Goal: Task Accomplishment & Management: Complete application form

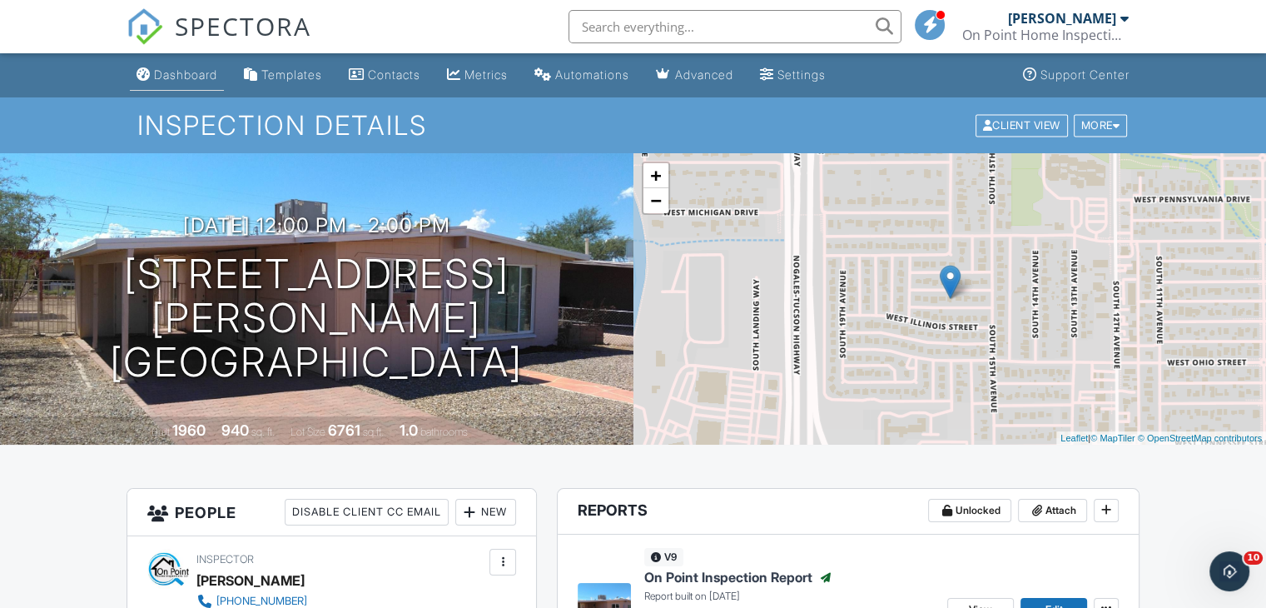
click at [159, 73] on div "Dashboard" at bounding box center [185, 74] width 63 height 14
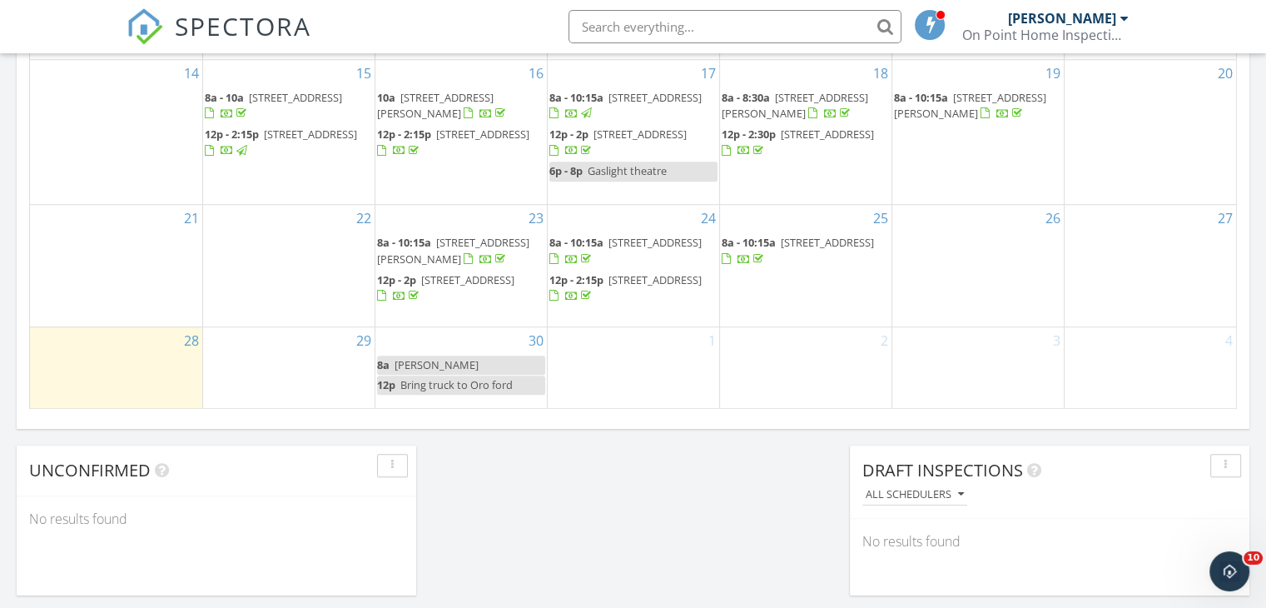
scroll to position [1235, 0]
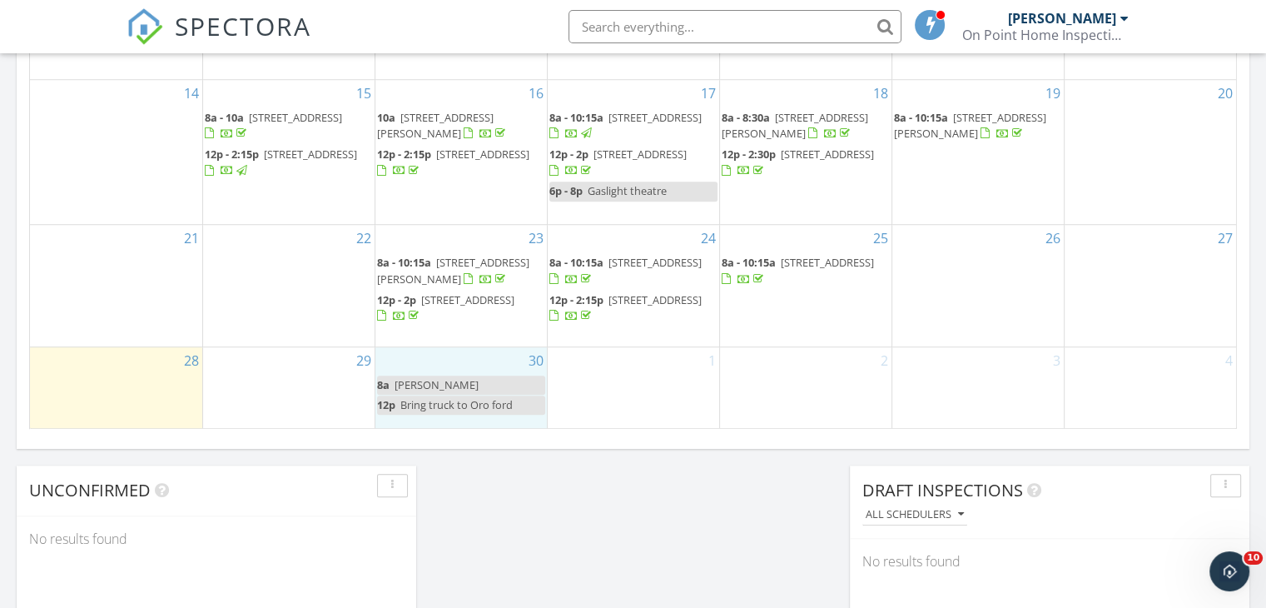
click at [452, 354] on div "30 8a Jeanna huml 12p Bring truck to Oro ford" at bounding box center [460, 388] width 171 height 82
click at [446, 289] on link "Inspection" at bounding box center [458, 285] width 86 height 27
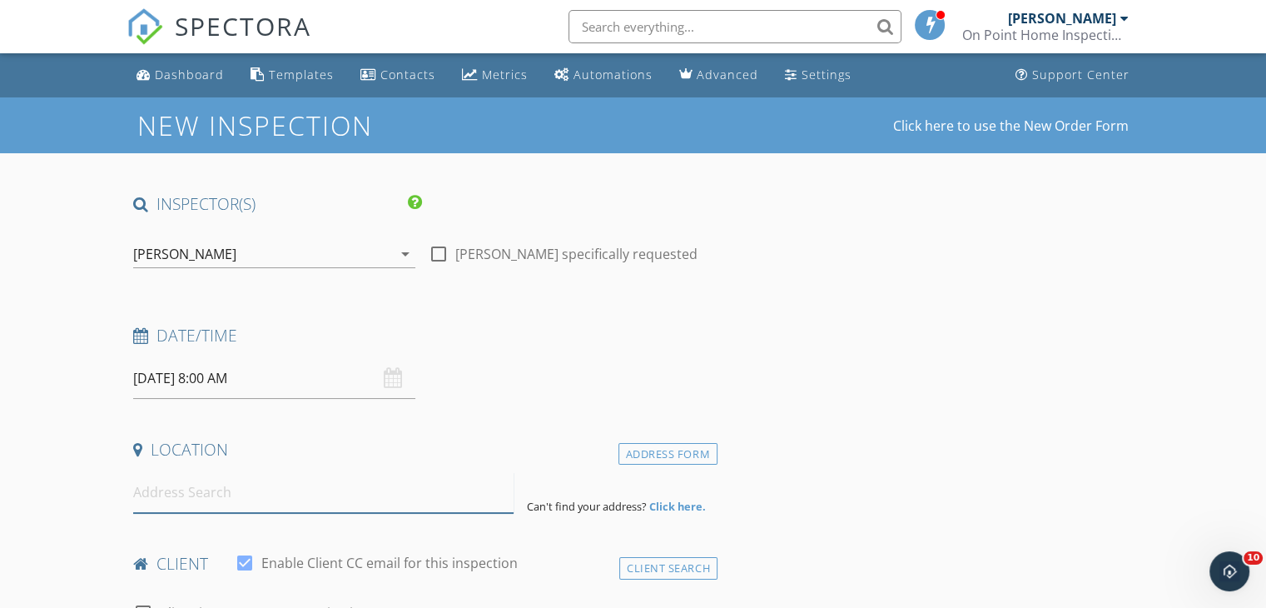
click at [150, 493] on input at bounding box center [323, 492] width 380 height 41
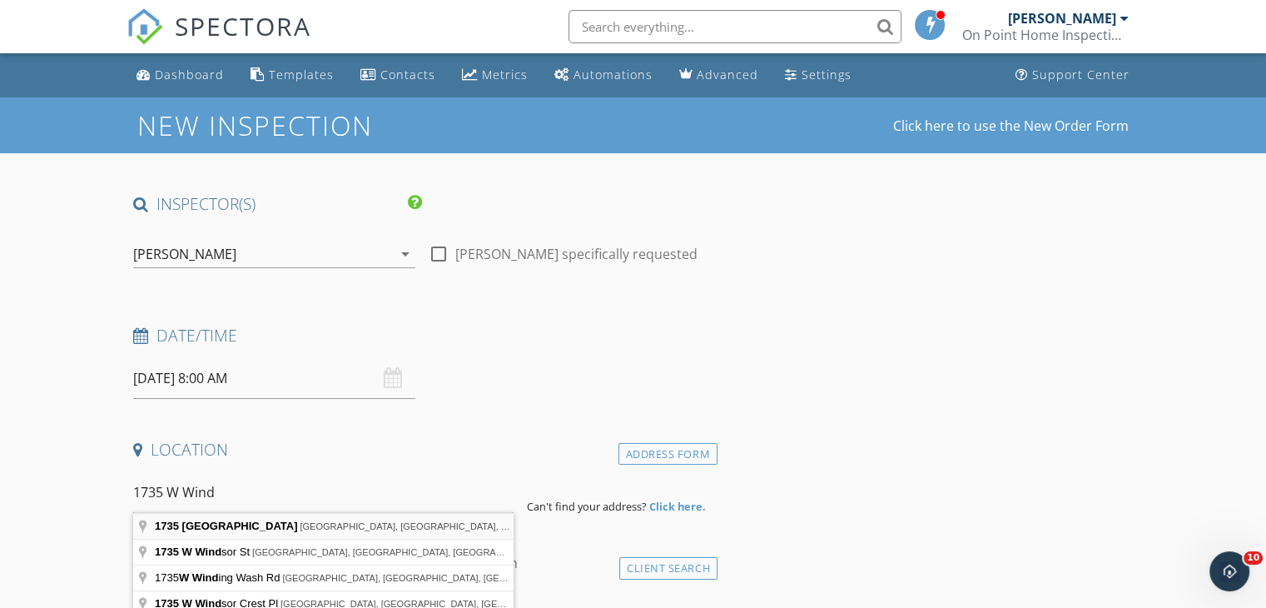
type input "1735 West Windgate Place, Oro Valley, AZ, USA"
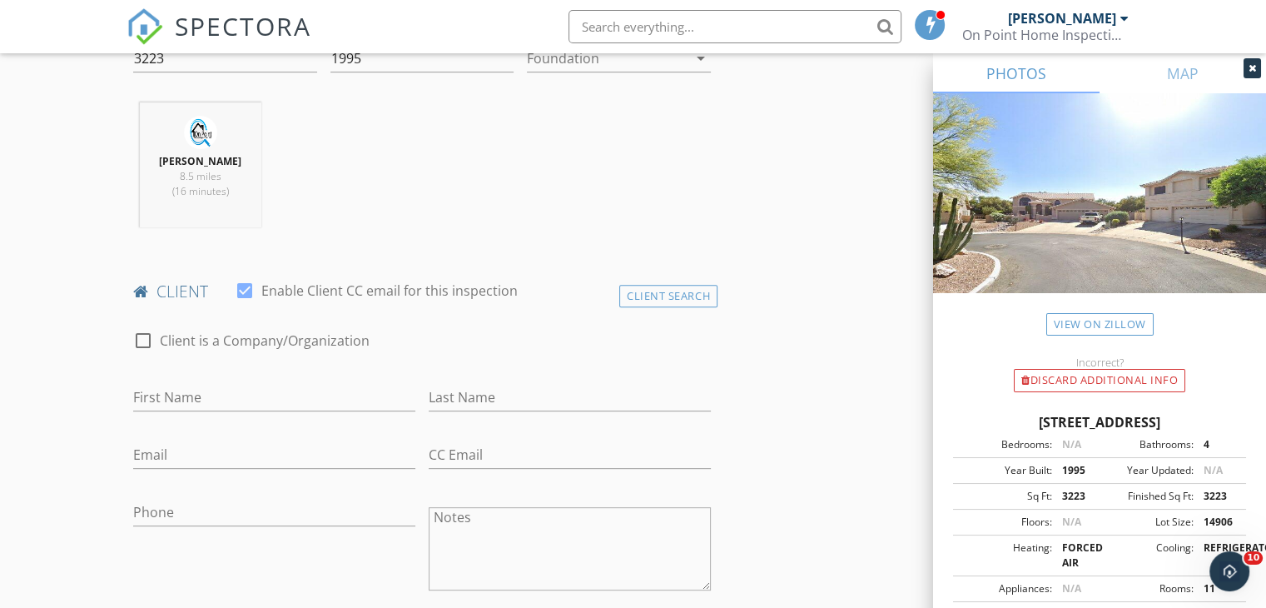
scroll to position [645, 0]
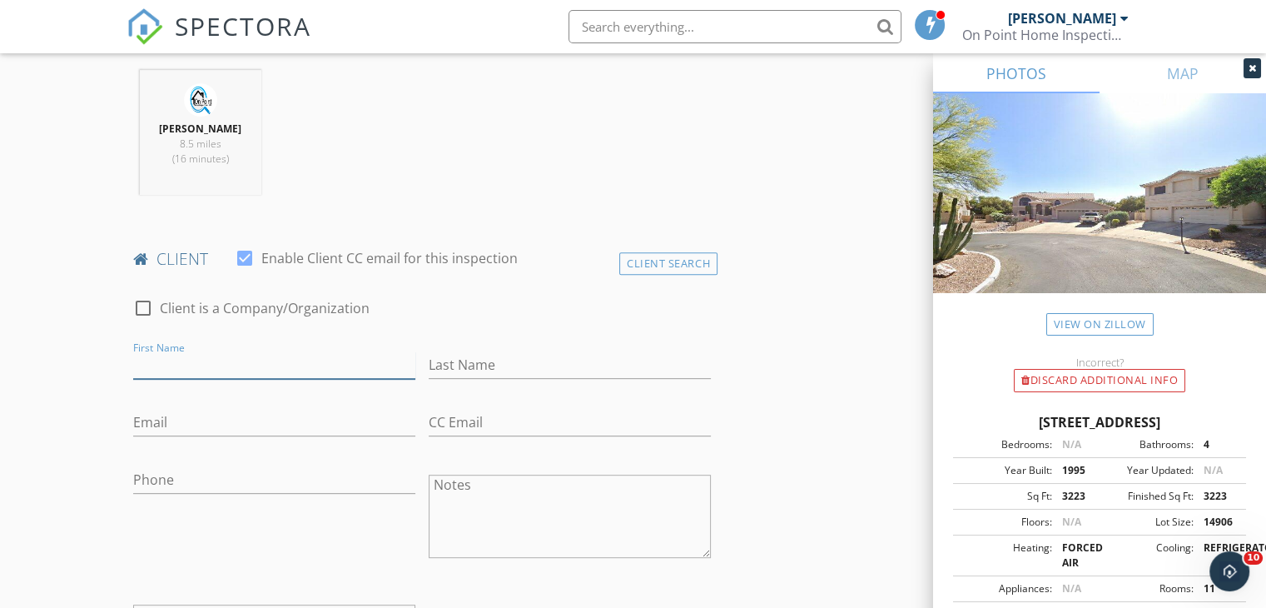
click at [215, 374] on input "First Name" at bounding box center [274, 364] width 282 height 27
type input "Chris"
type input "Trimble"
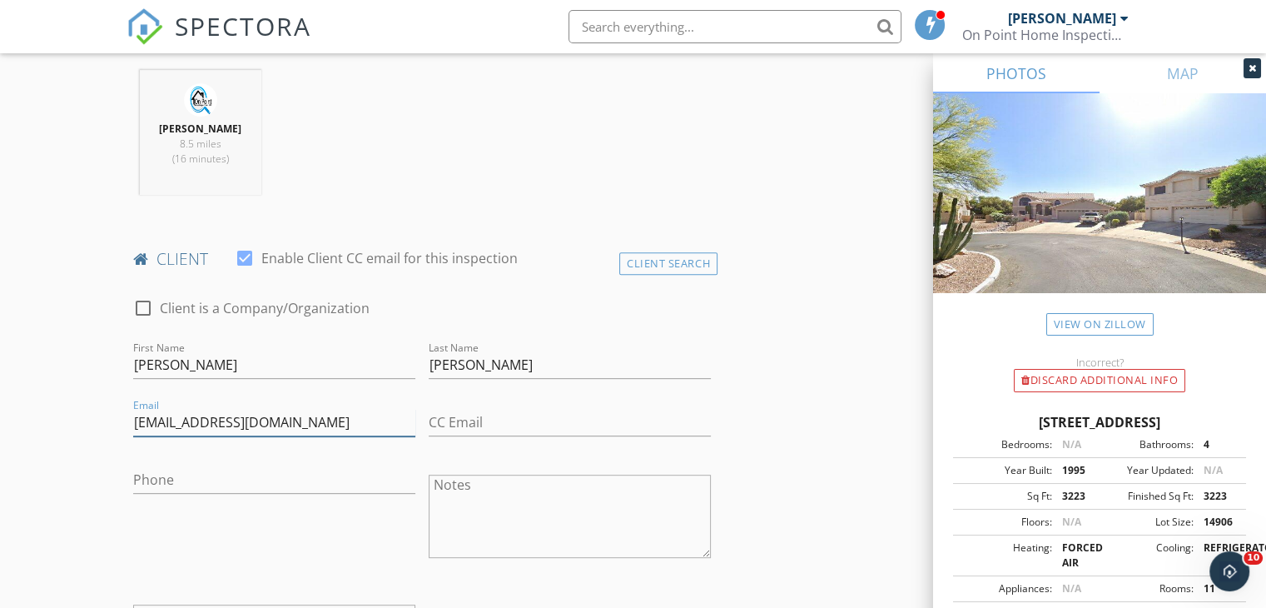
type input "trimswim@gmail.com"
click at [443, 427] on input "CC Email" at bounding box center [570, 422] width 282 height 27
click at [267, 366] on input "Chris" at bounding box center [274, 364] width 282 height 27
click at [170, 360] on input "Chris Vanessa" at bounding box center [274, 364] width 282 height 27
type input "Chris and Vanessa"
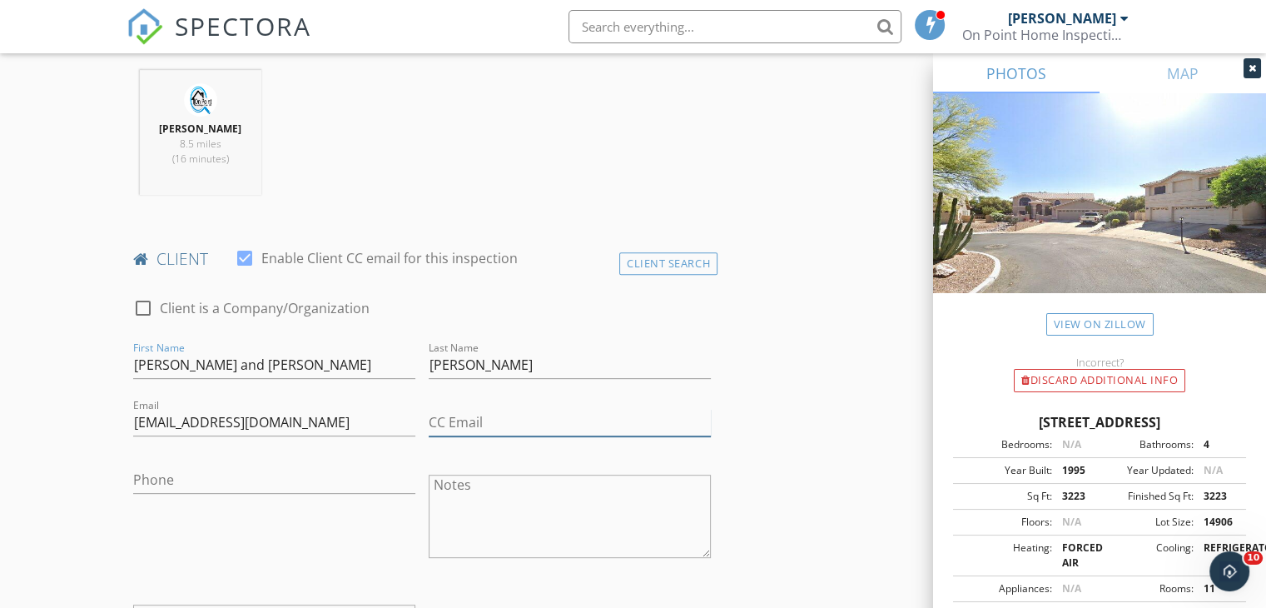
click at [514, 413] on input "CC Email" at bounding box center [570, 422] width 282 height 27
type input "gvtrimble@gmail.com"
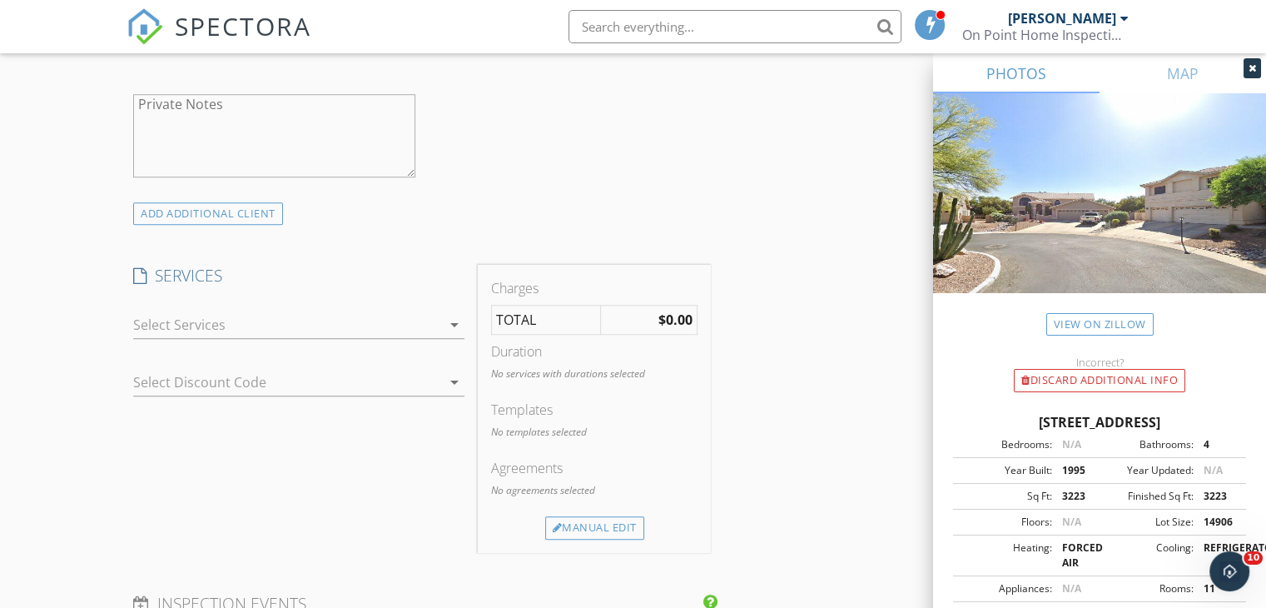
scroll to position [1159, 0]
click at [342, 325] on div at bounding box center [287, 321] width 308 height 27
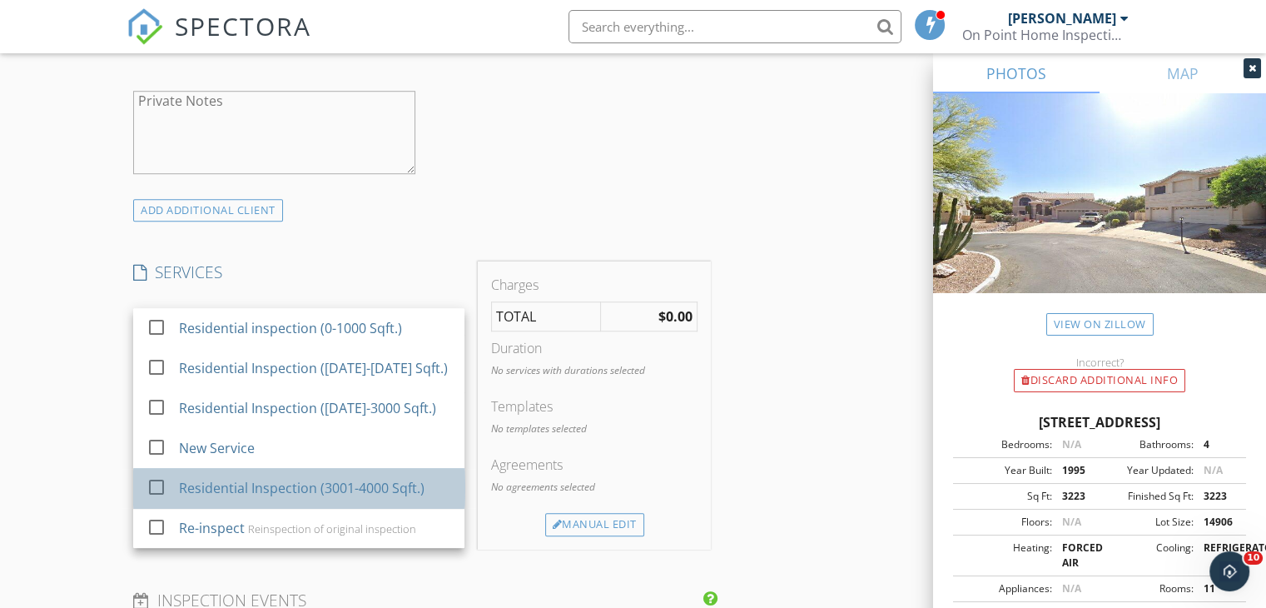
click at [310, 479] on div "Residential Inspection (3001-4000 Sqft.)" at bounding box center [302, 488] width 246 height 20
checkbox input "false"
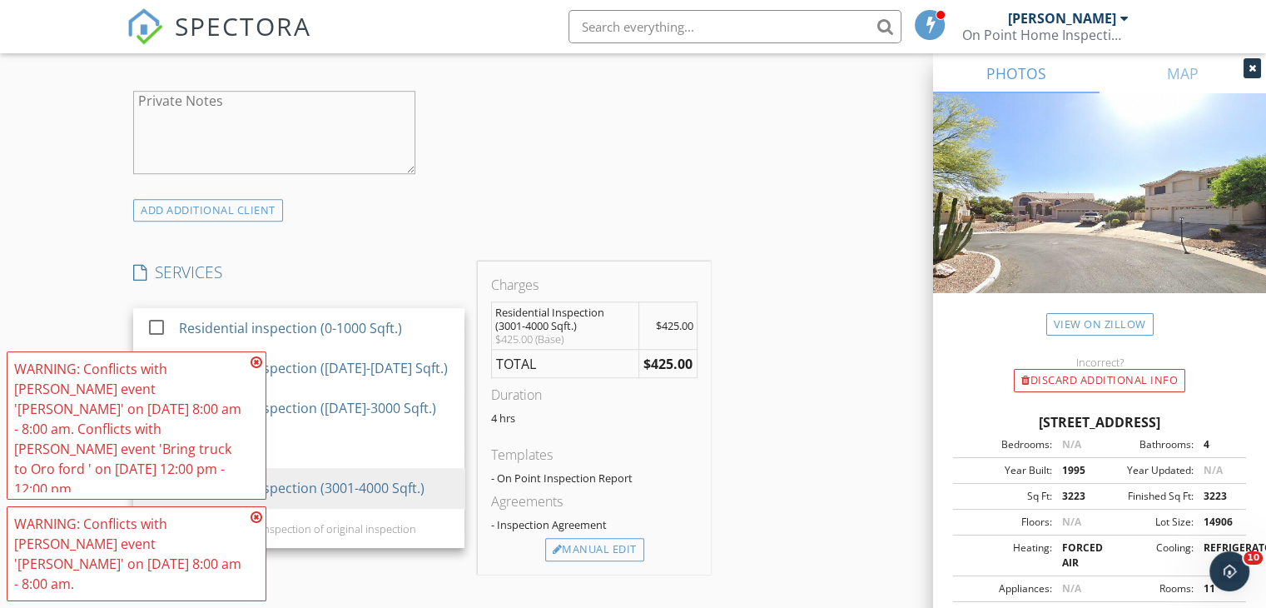
click at [256, 369] on icon at bounding box center [257, 361] width 12 height 13
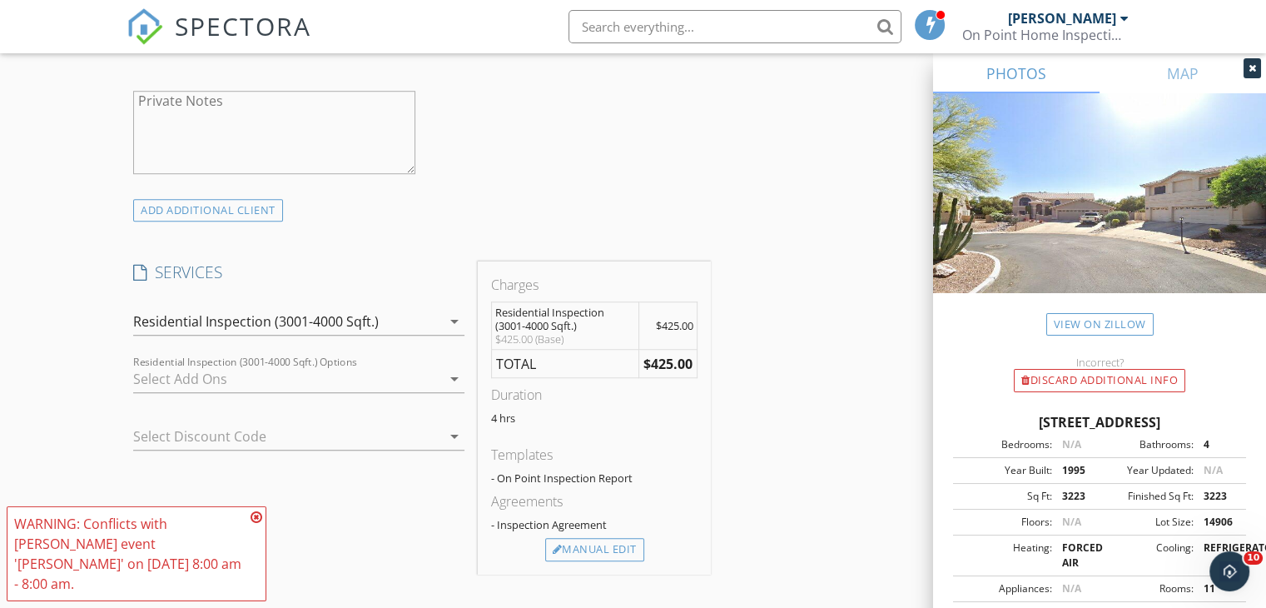
click at [254, 524] on icon at bounding box center [257, 516] width 12 height 13
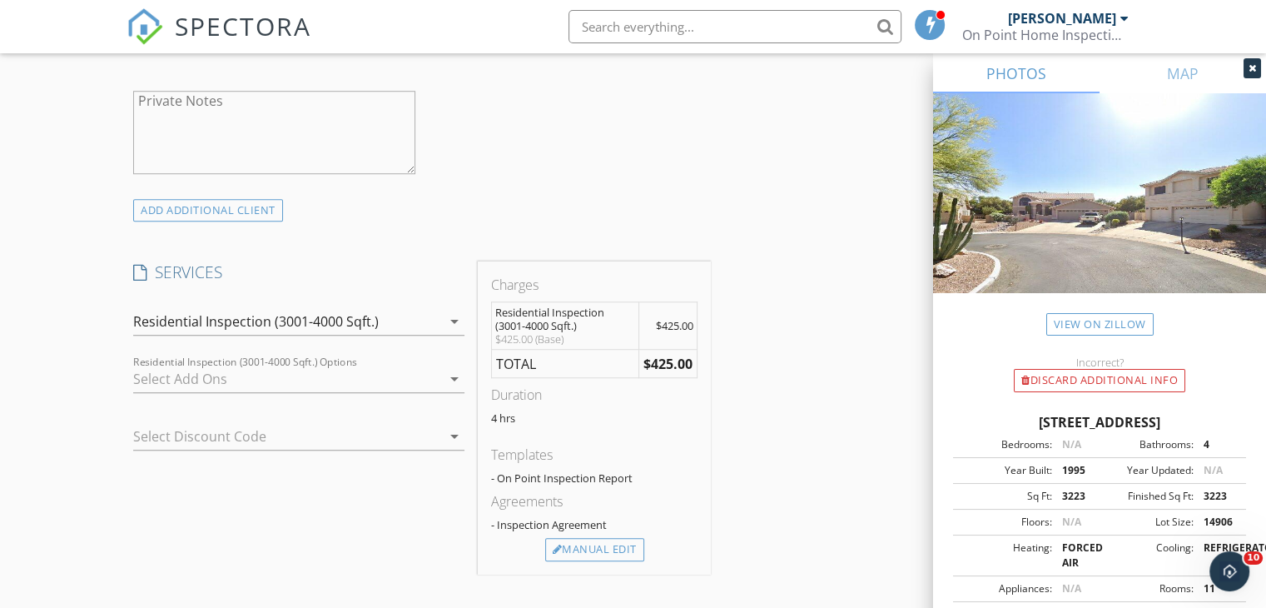
click at [257, 374] on div at bounding box center [287, 378] width 308 height 27
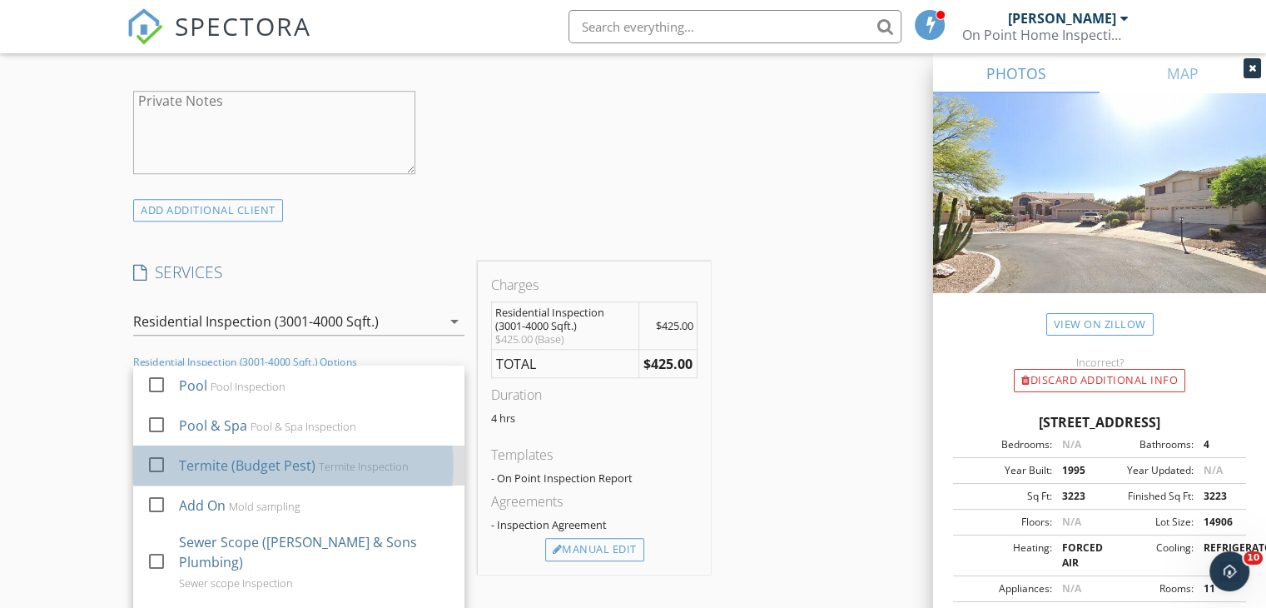
click at [244, 465] on div "Termite (Budget Pest)" at bounding box center [247, 465] width 137 height 20
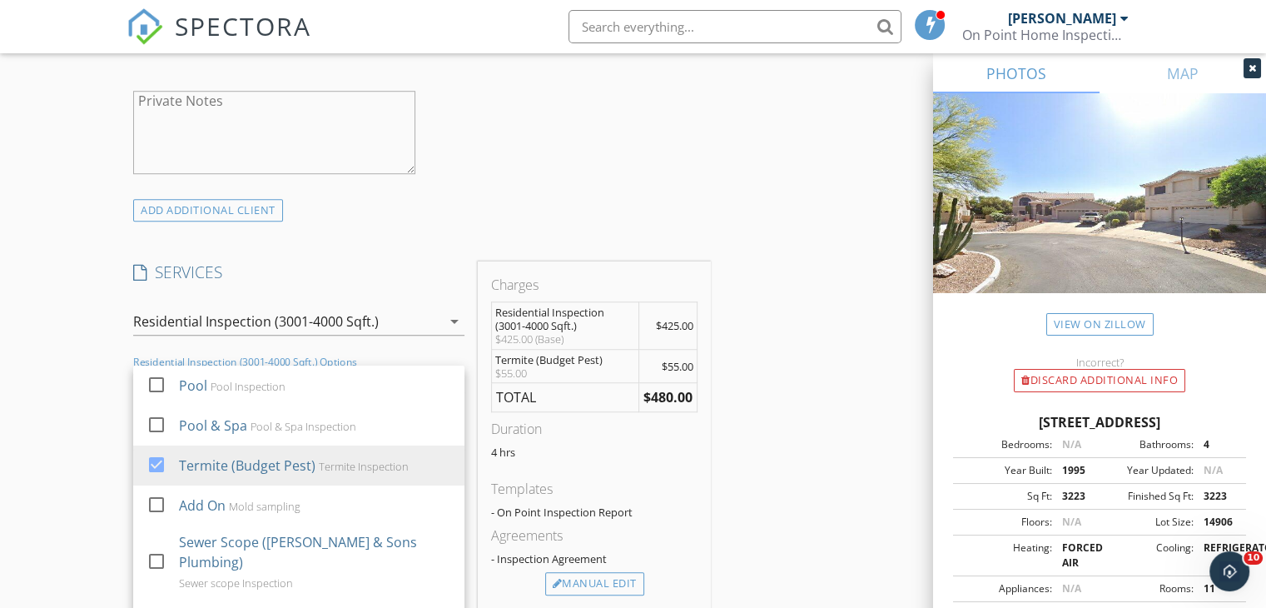
click at [114, 427] on div "New Inspection Click here to use the New Order Form INSPECTOR(S) check_box Jaso…" at bounding box center [633, 494] width 1266 height 3110
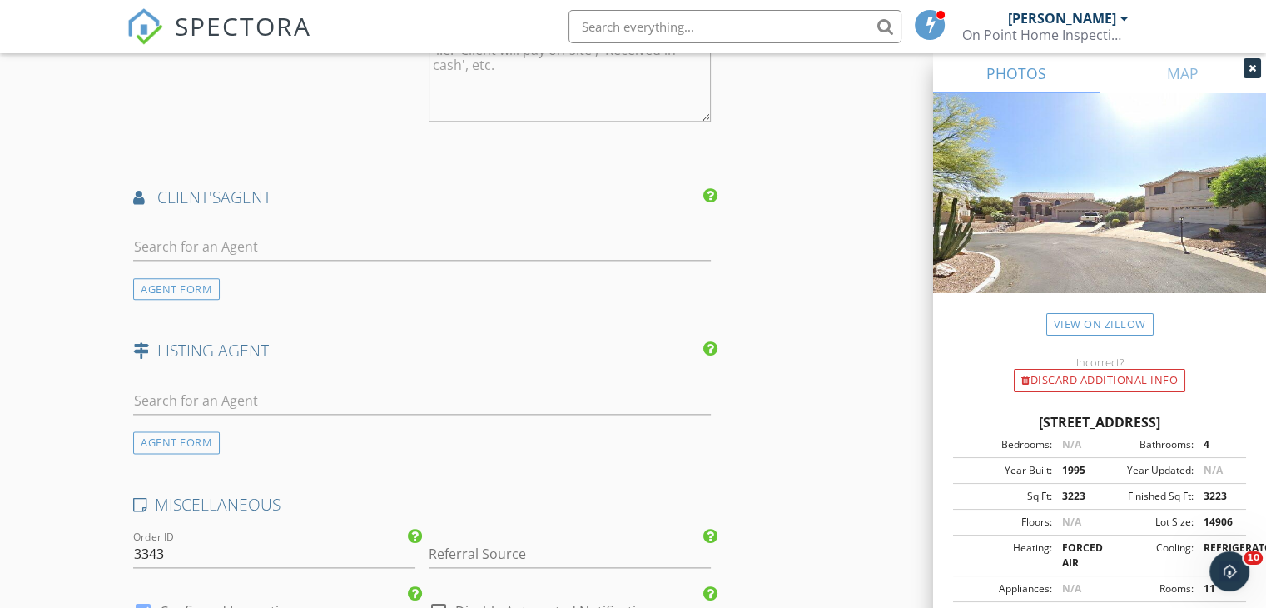
scroll to position [1954, 0]
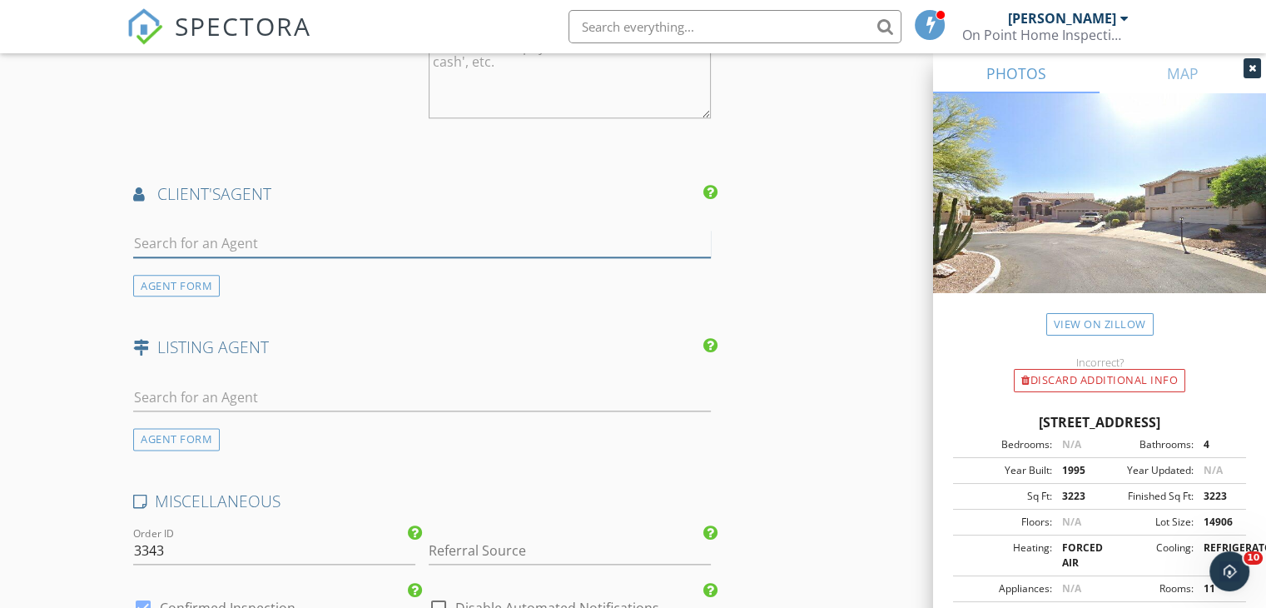
click at [211, 241] on input "text" at bounding box center [422, 243] width 578 height 27
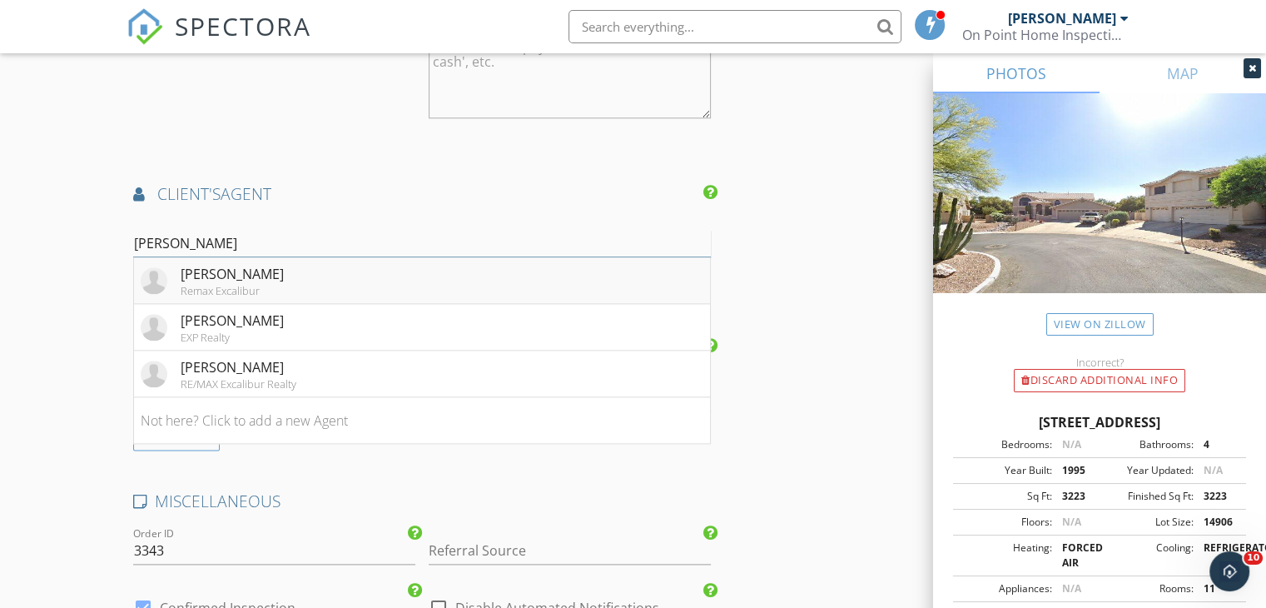
type input "Jean"
click at [193, 279] on div "Jeana Schachter" at bounding box center [232, 274] width 103 height 20
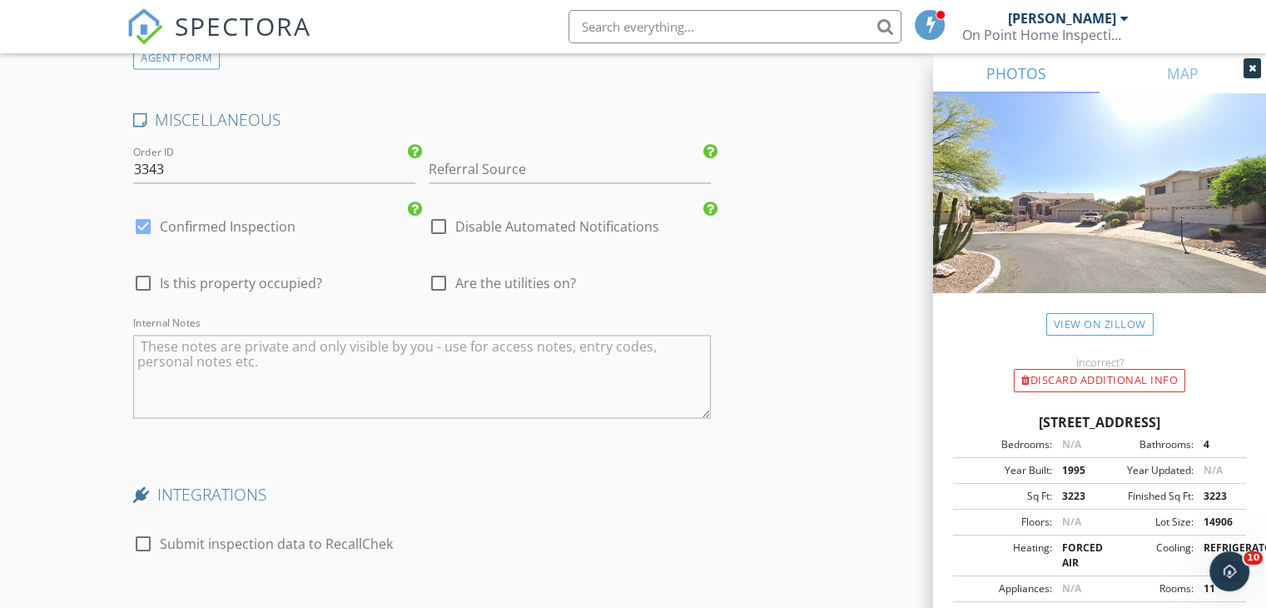
scroll to position [2747, 0]
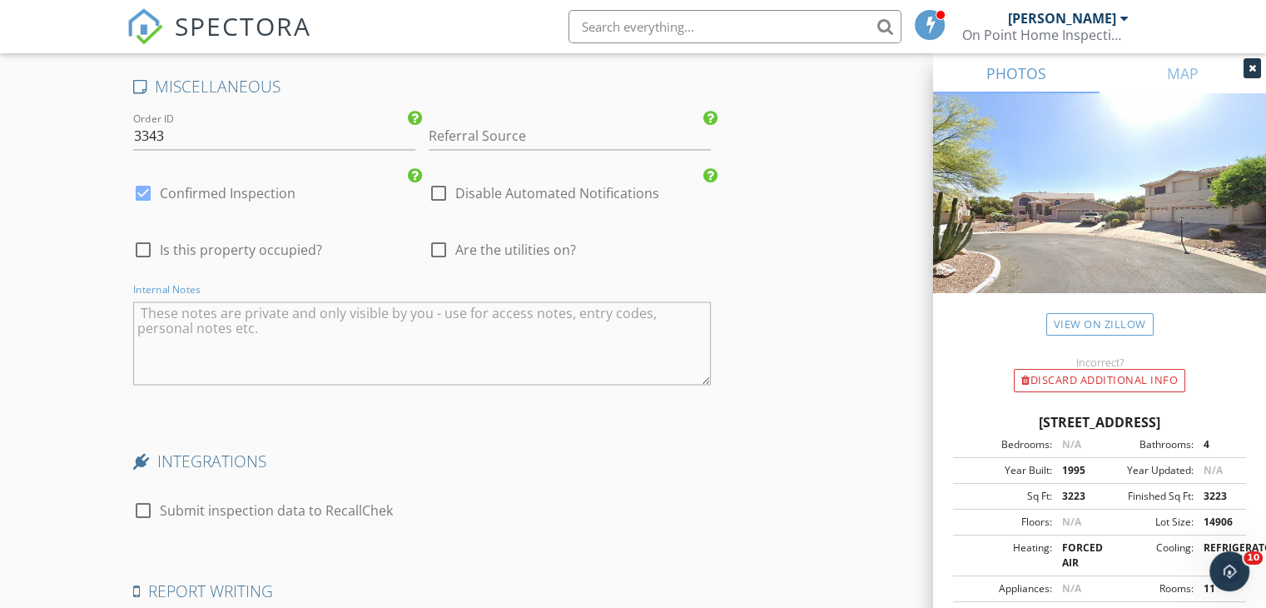
click at [524, 339] on textarea "Internal Notes" at bounding box center [422, 342] width 578 height 83
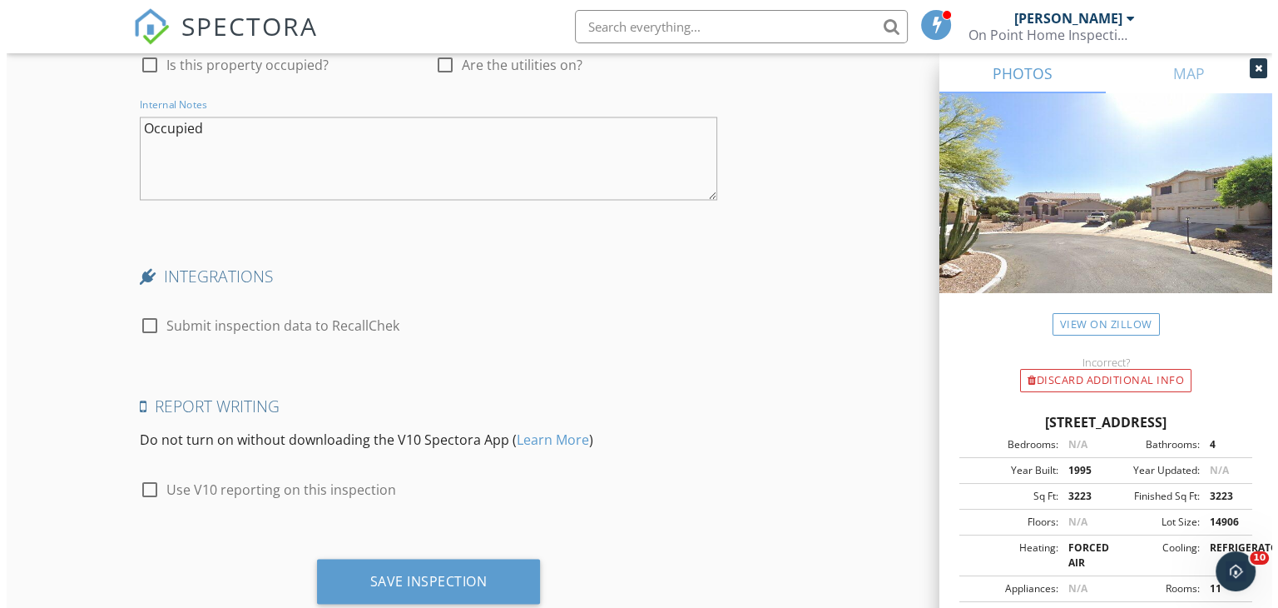
scroll to position [2973, 0]
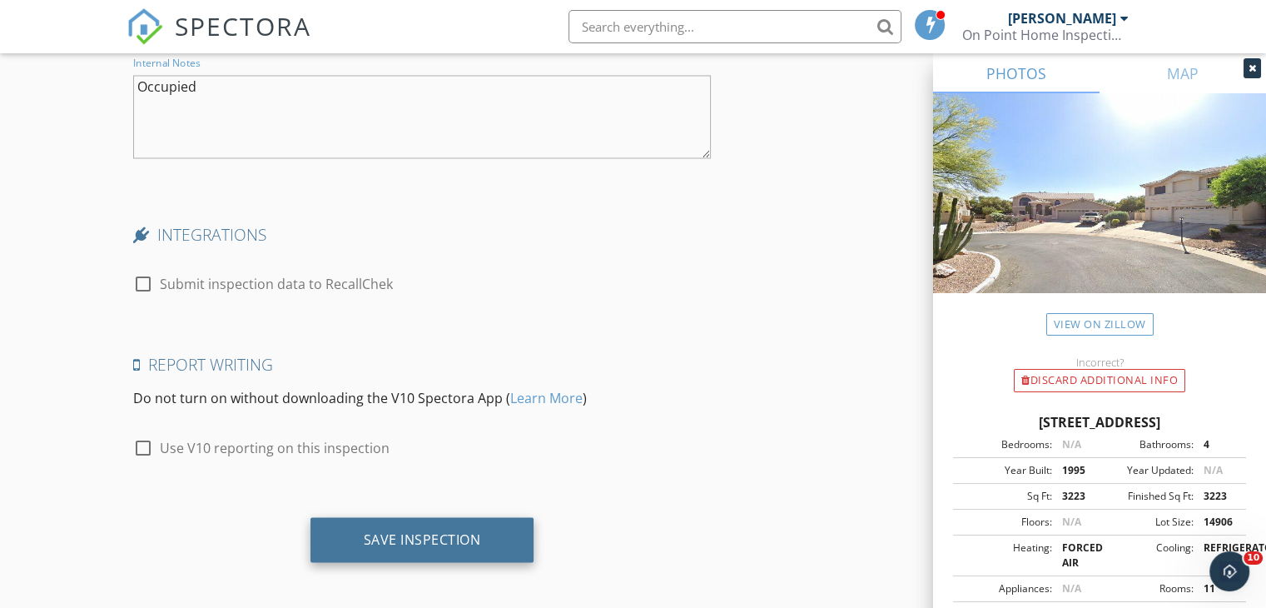
type textarea "Occupied"
click at [476, 552] on div "Save Inspection" at bounding box center [422, 539] width 224 height 45
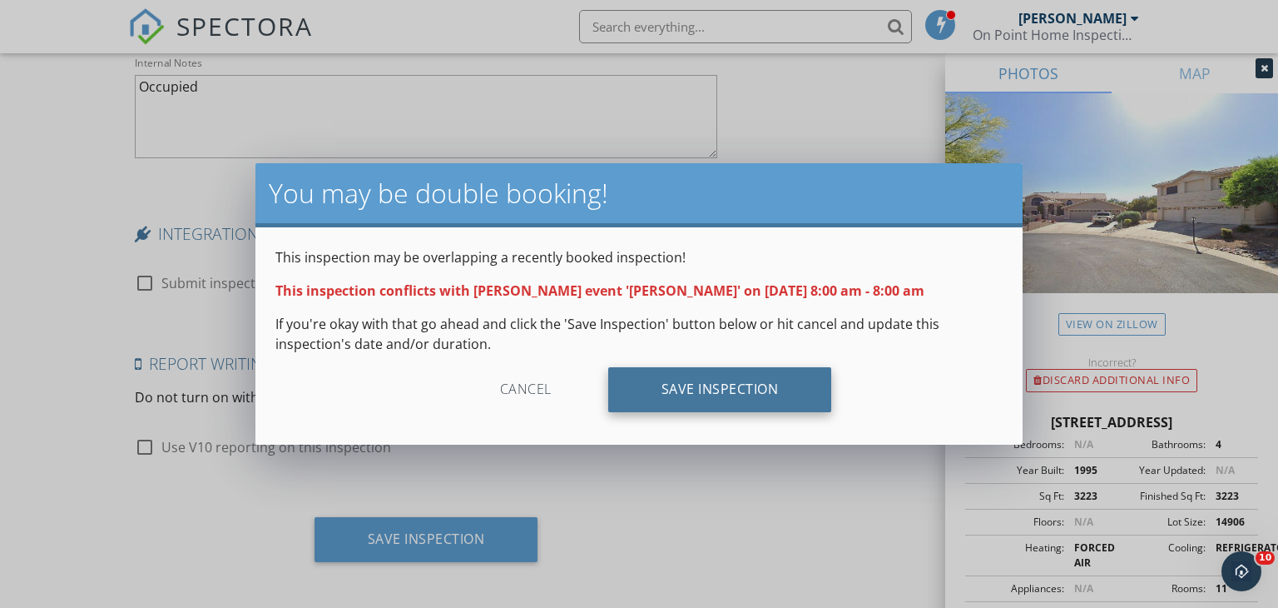
click at [729, 372] on div "Save Inspection" at bounding box center [720, 389] width 224 height 45
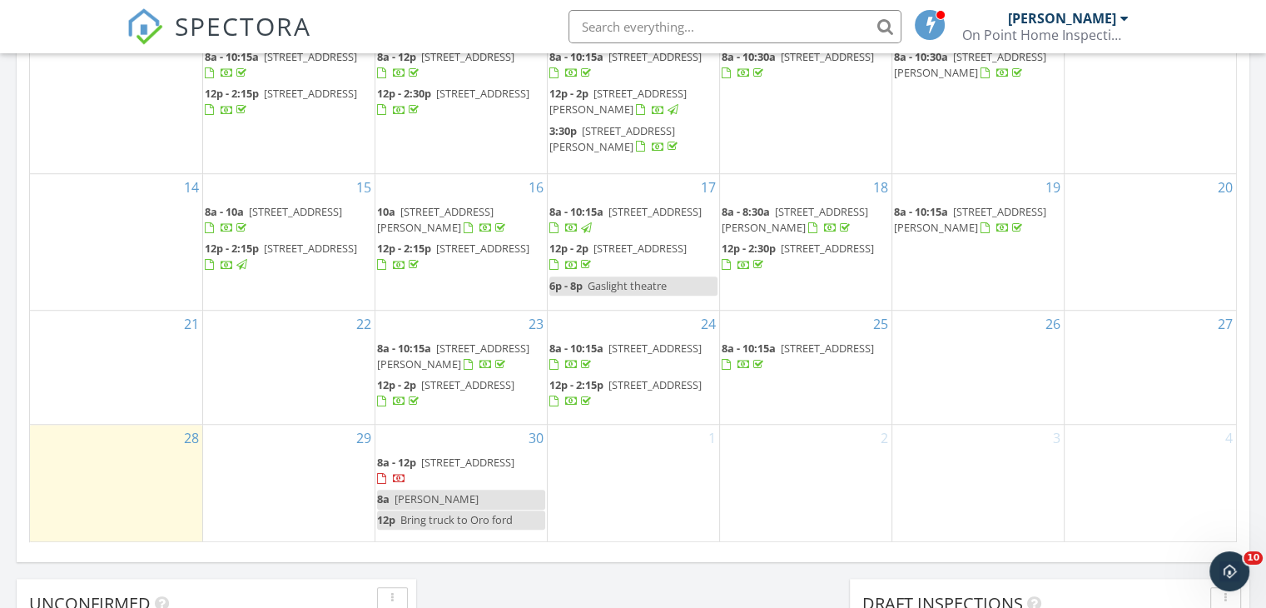
scroll to position [1130, 0]
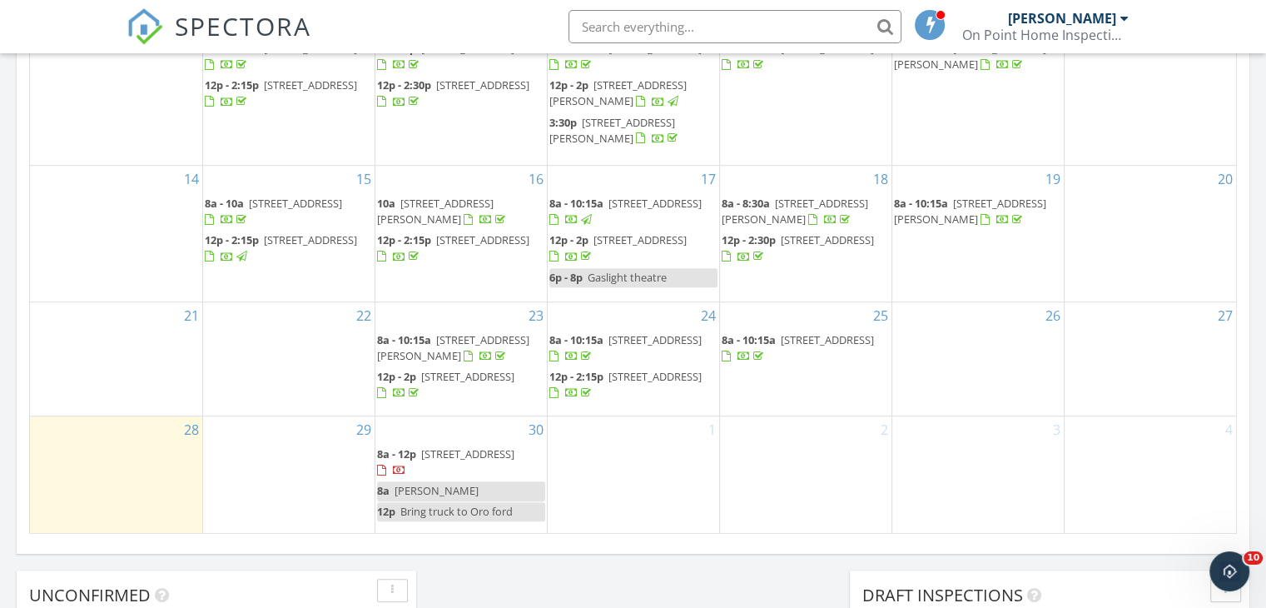
click at [441, 483] on span "Jeanna huml" at bounding box center [437, 490] width 84 height 15
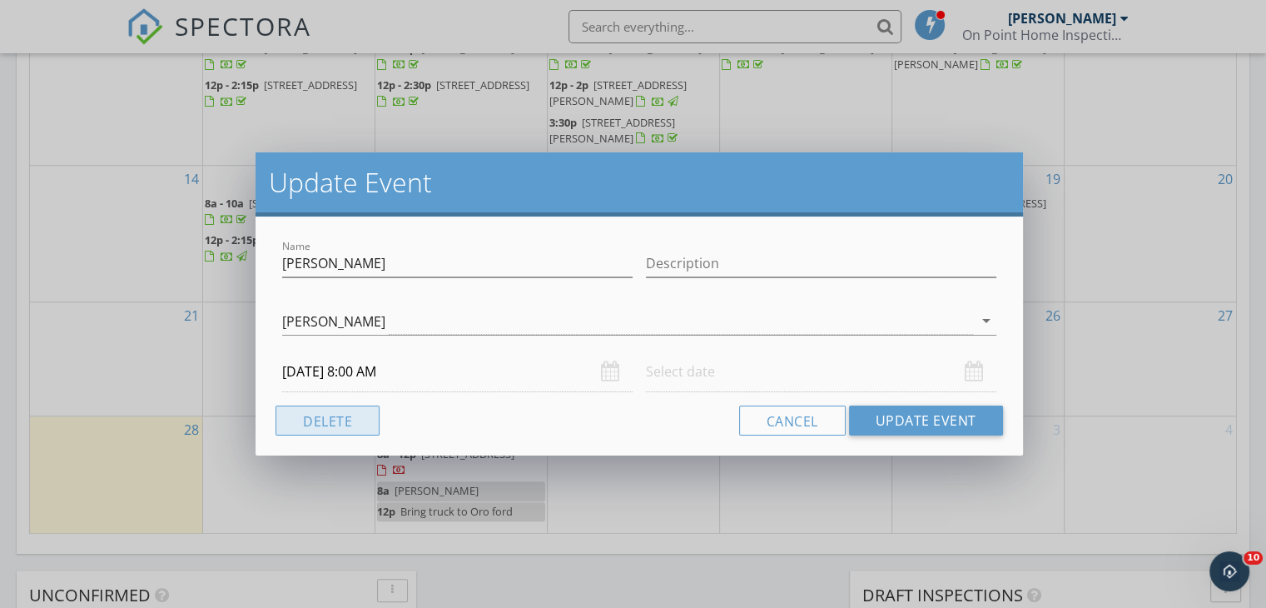
click at [353, 422] on button "Delete" at bounding box center [328, 420] width 104 height 30
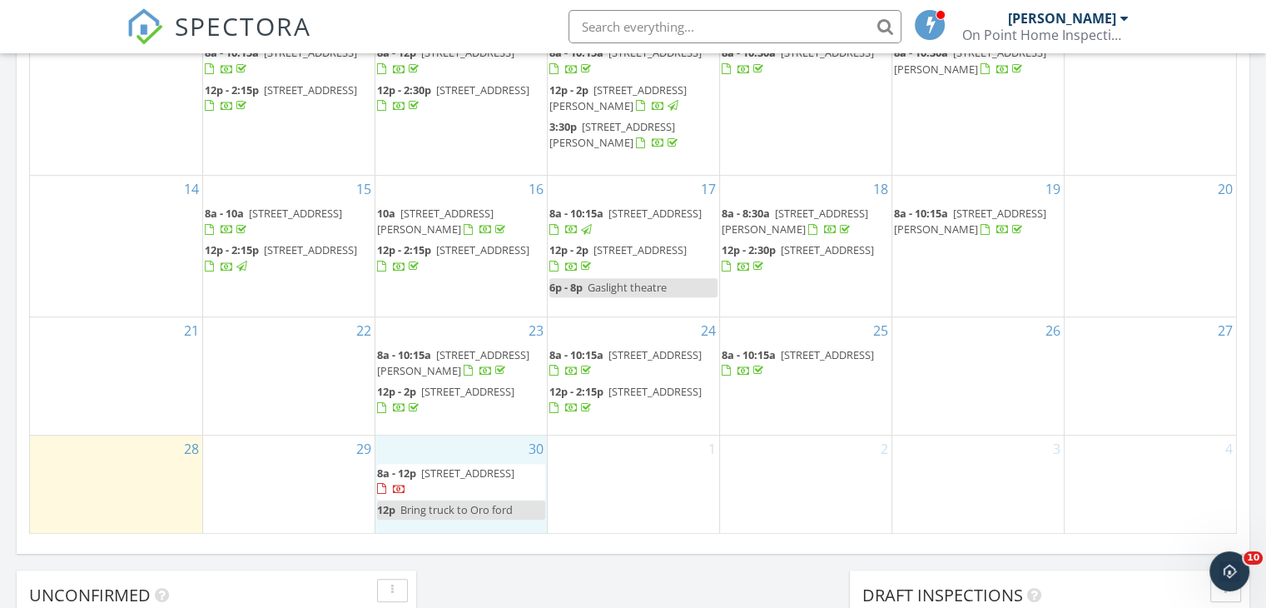
click at [415, 437] on div "30 8a - 12p 1735 W Windgate Pl, Oro Valley 85737 12p Bring truck to Oro ford" at bounding box center [460, 484] width 171 height 98
click at [452, 377] on link "Inspection" at bounding box center [458, 369] width 86 height 27
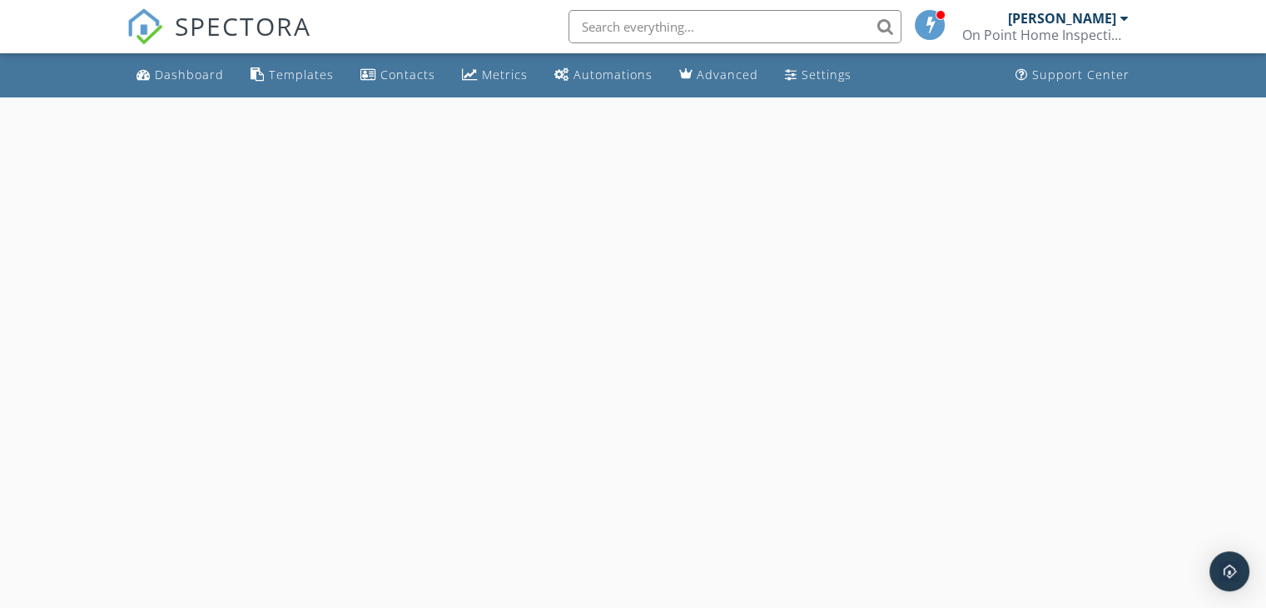
select select "8"
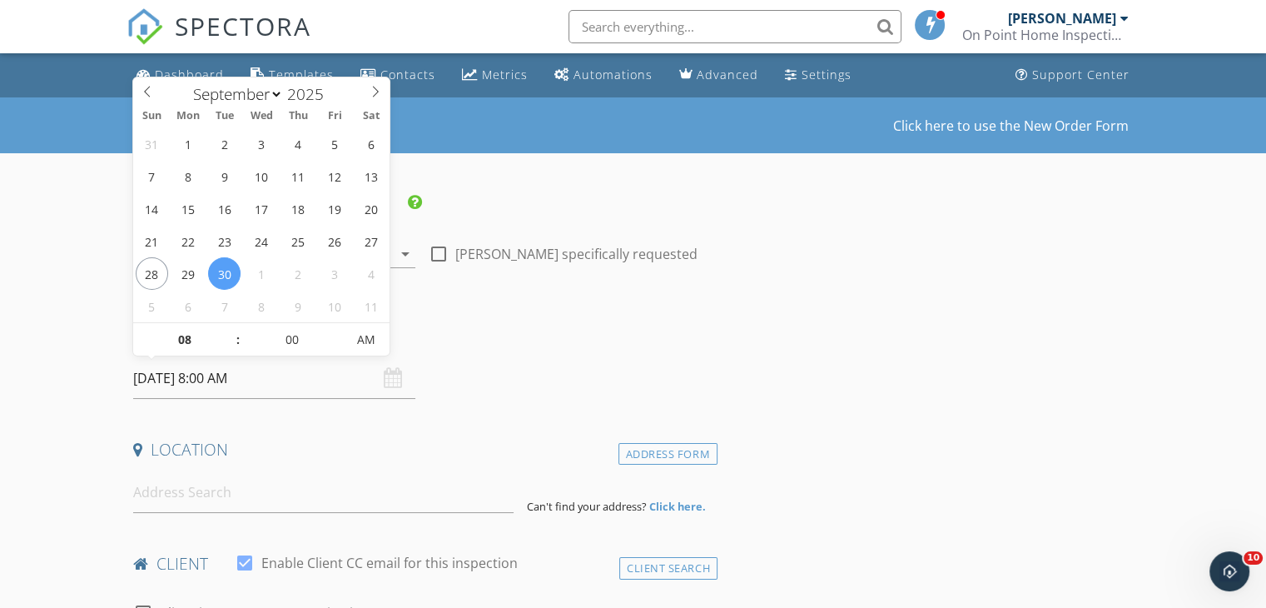
click at [230, 378] on input "[DATE] 8:00 AM" at bounding box center [274, 378] width 282 height 41
type input "09"
type input "09/30/2025 9:00 AM"
click at [231, 327] on span at bounding box center [230, 331] width 12 height 17
type input "10"
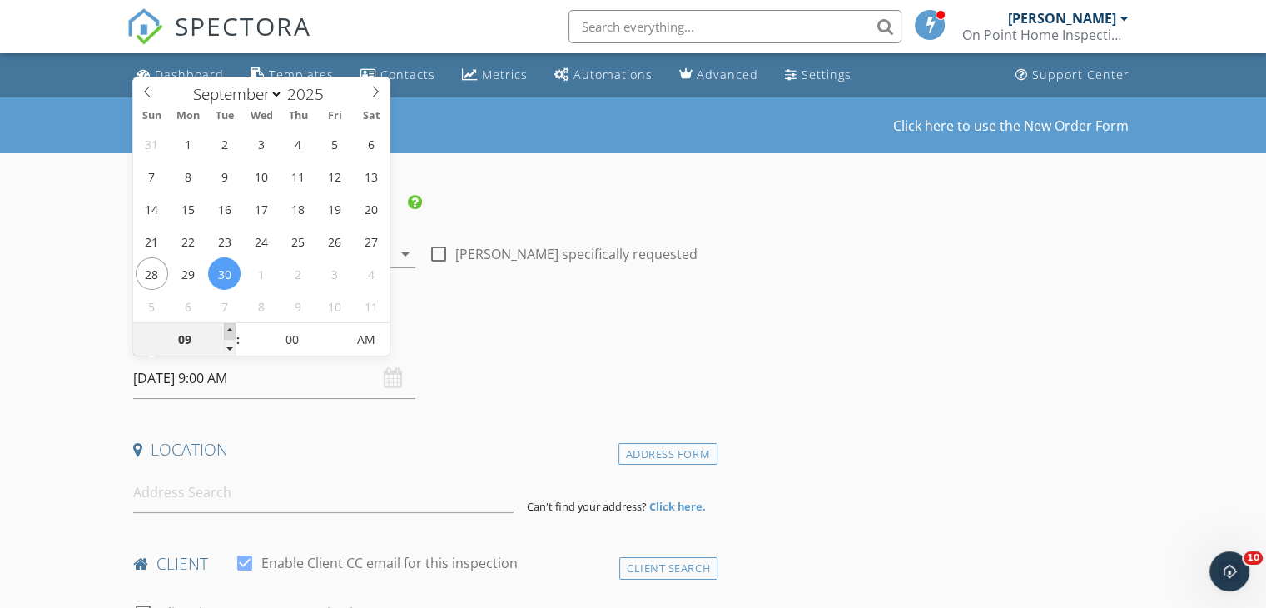
type input "09/30/2025 10:00 AM"
click at [231, 327] on span at bounding box center [230, 331] width 12 height 17
type input "11"
type input "09/30/2025 11:00 AM"
click at [231, 327] on span at bounding box center [230, 331] width 12 height 17
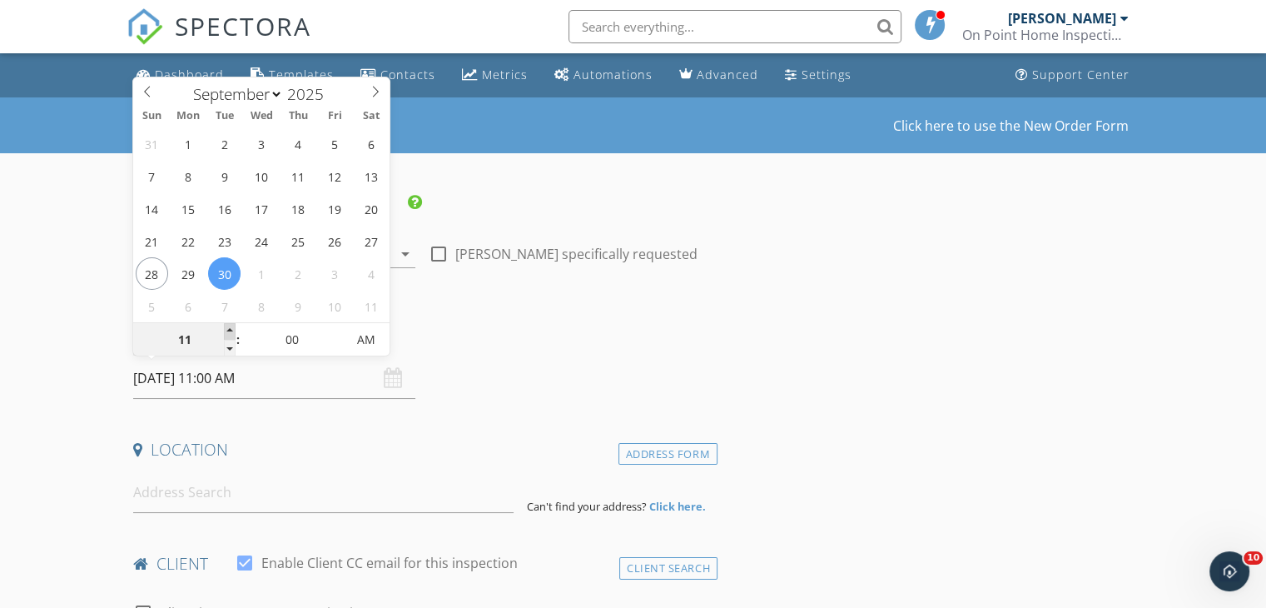
type input "12"
type input "09/30/2025 12:00 PM"
click at [231, 327] on span at bounding box center [230, 331] width 12 height 17
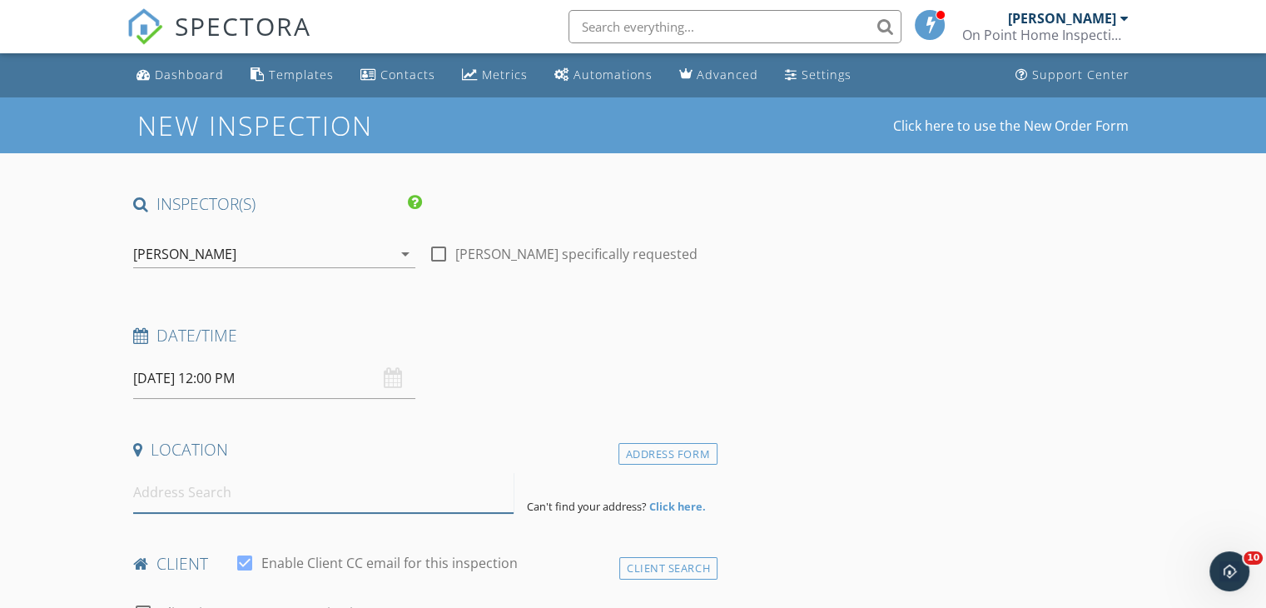
click at [181, 487] on input at bounding box center [323, 492] width 380 height 41
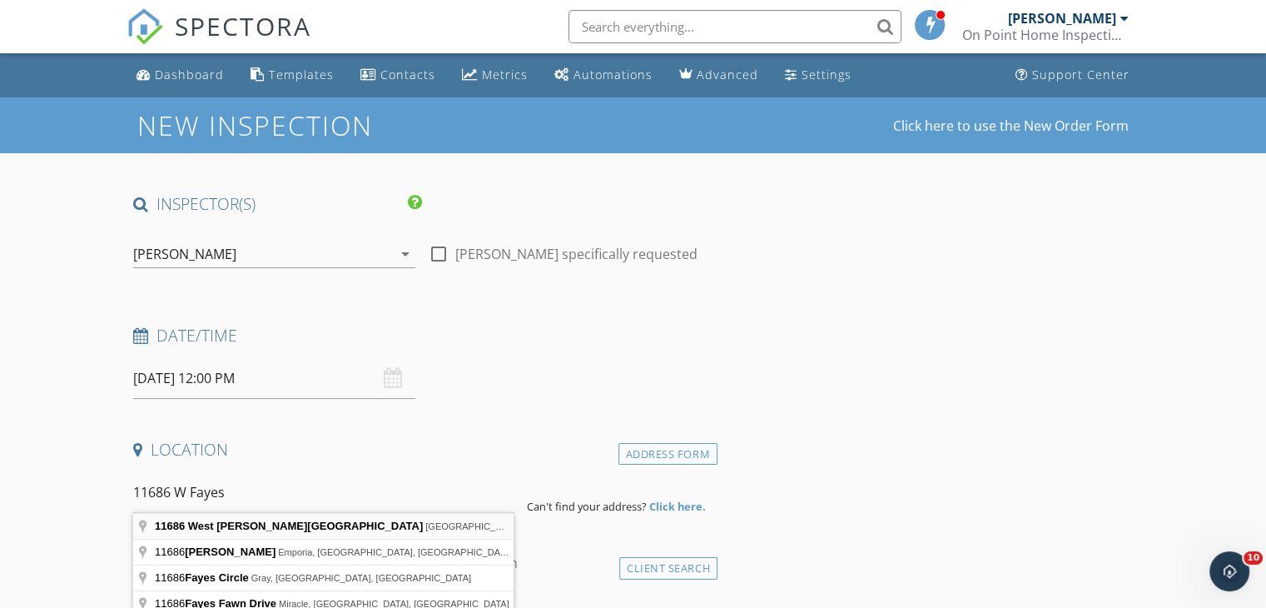
type input "11686 West Fayes Glen Drive, Marana, AZ, USA"
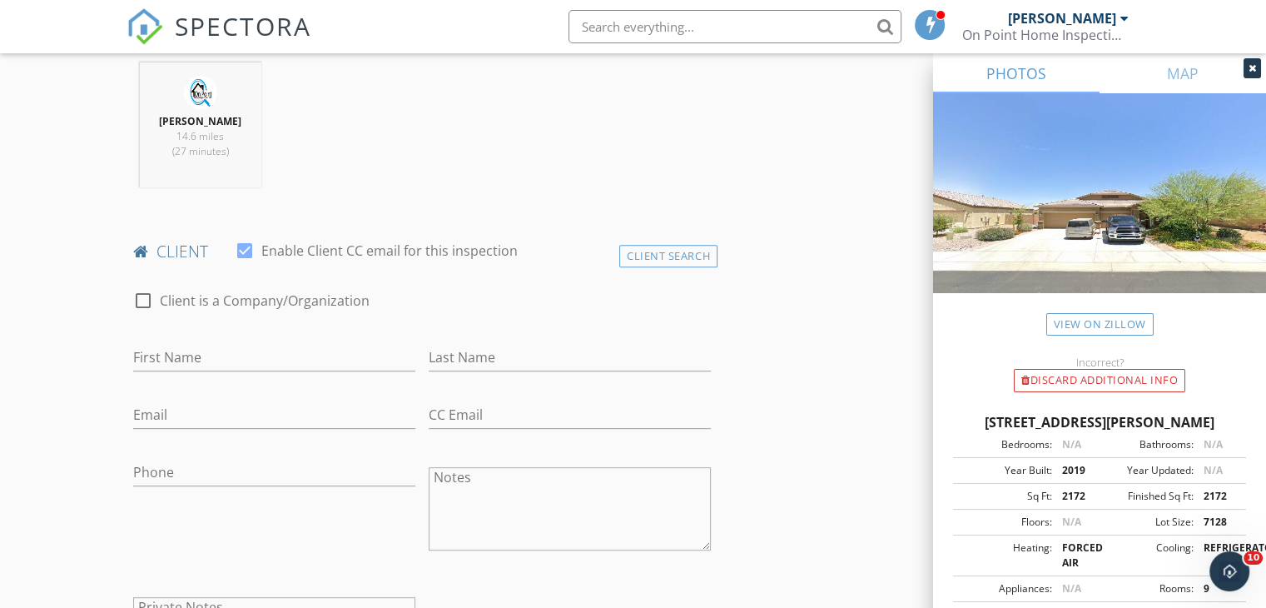
scroll to position [659, 0]
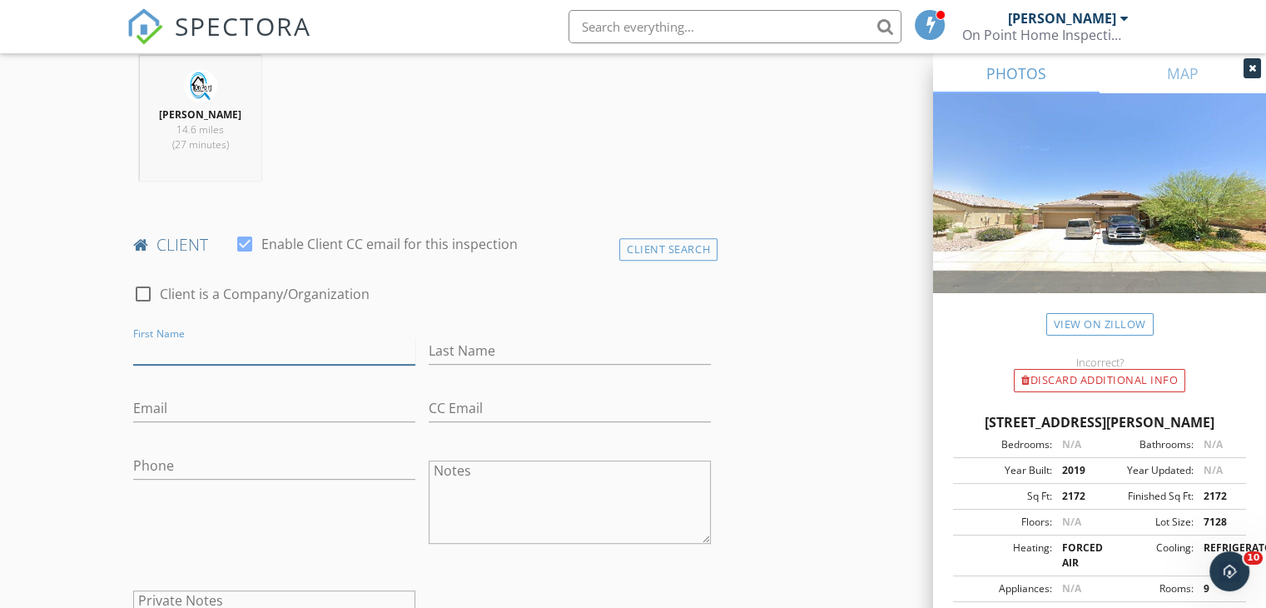
click at [148, 360] on input "First Name" at bounding box center [274, 350] width 282 height 27
type input "Matt"
type input "Bjornholm"
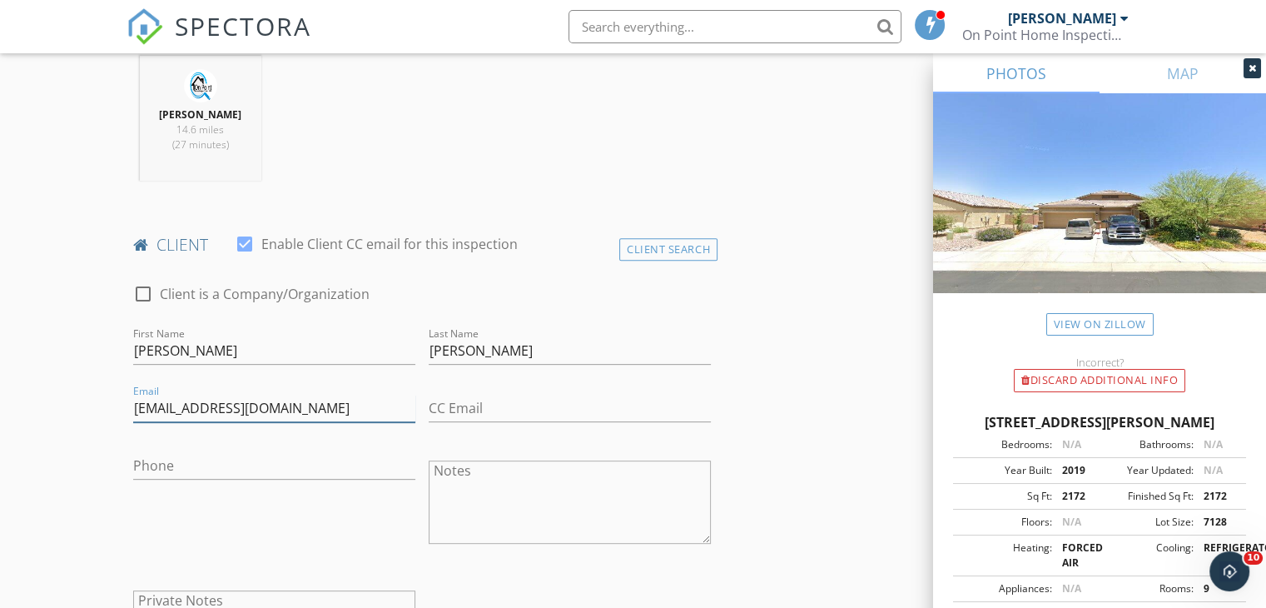
type input "matt.bjornholm@gmail.com"
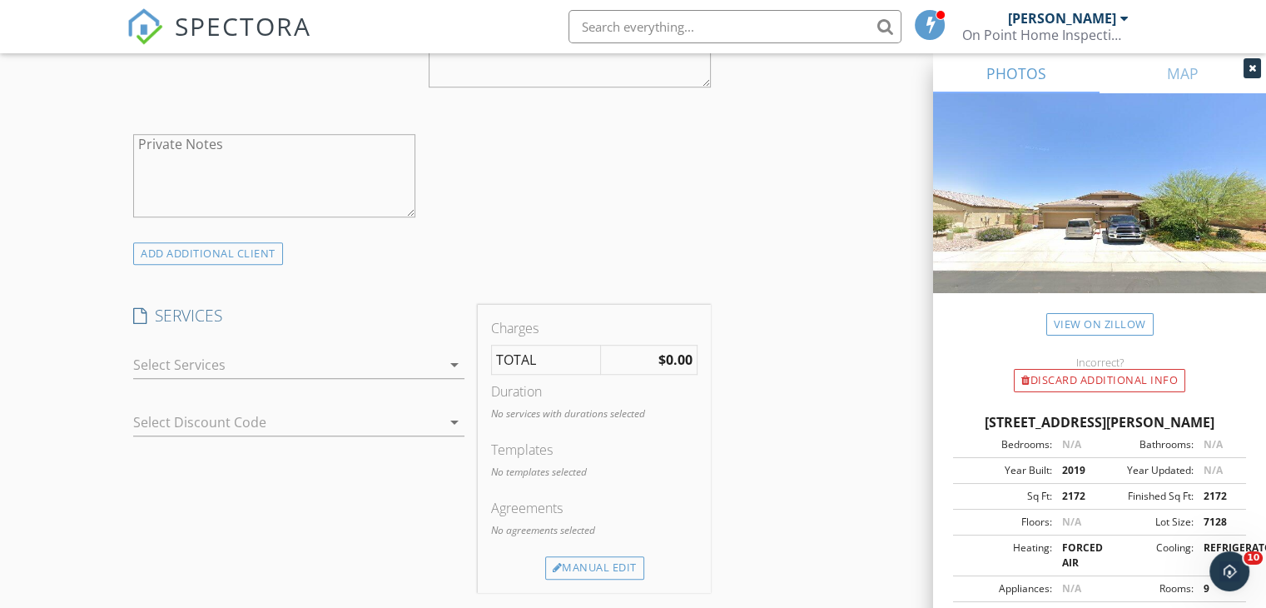
scroll to position [1119, 0]
type input "480-278-4900"
click at [277, 362] on div at bounding box center [287, 360] width 308 height 27
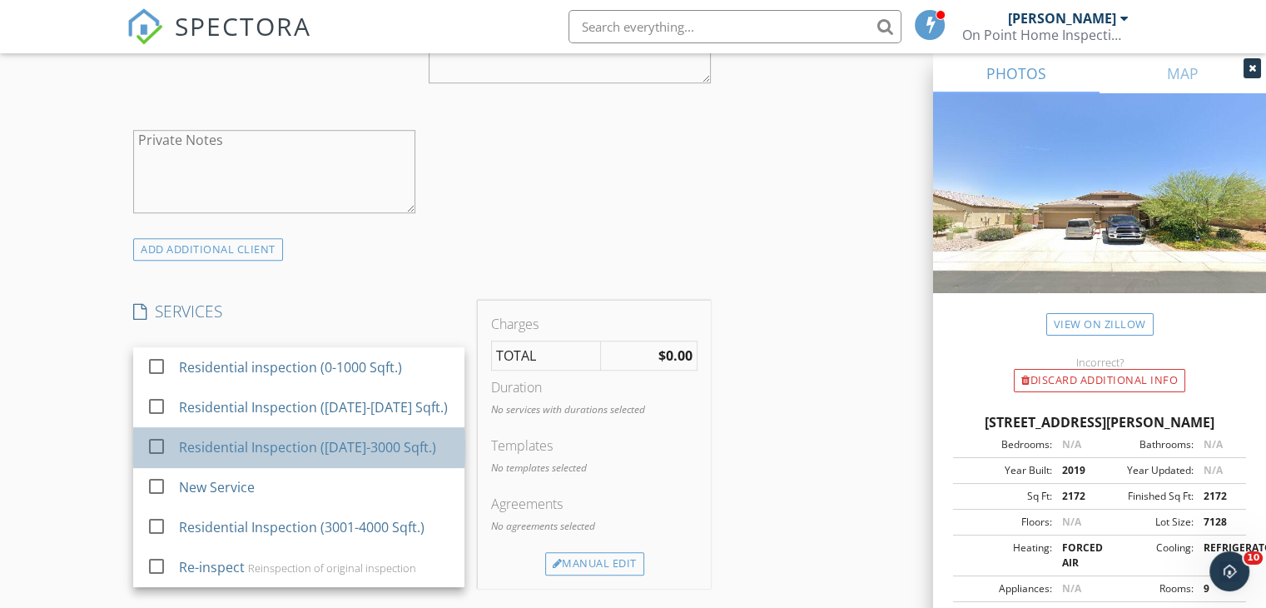
click at [273, 430] on div "Residential Inspection (2001-3000 Sqft.)" at bounding box center [315, 446] width 273 height 33
checkbox input "false"
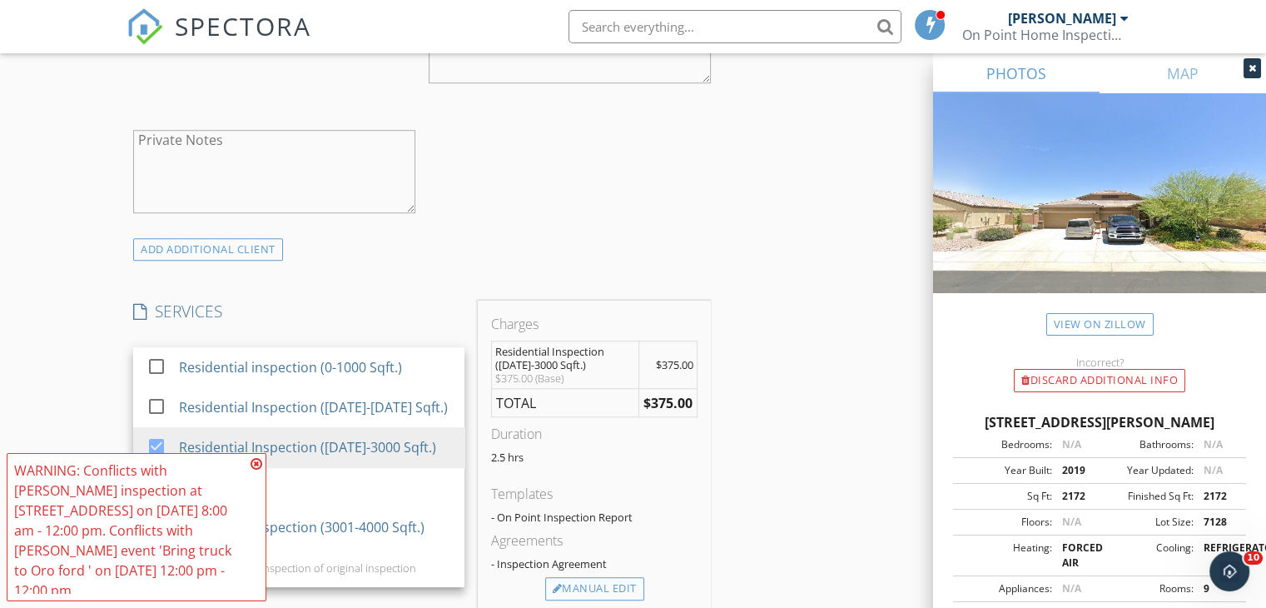
click at [37, 399] on div "New Inspection Click here to use the New Order Form INSPECTOR(S) check_box Jaso…" at bounding box center [633, 516] width 1266 height 3076
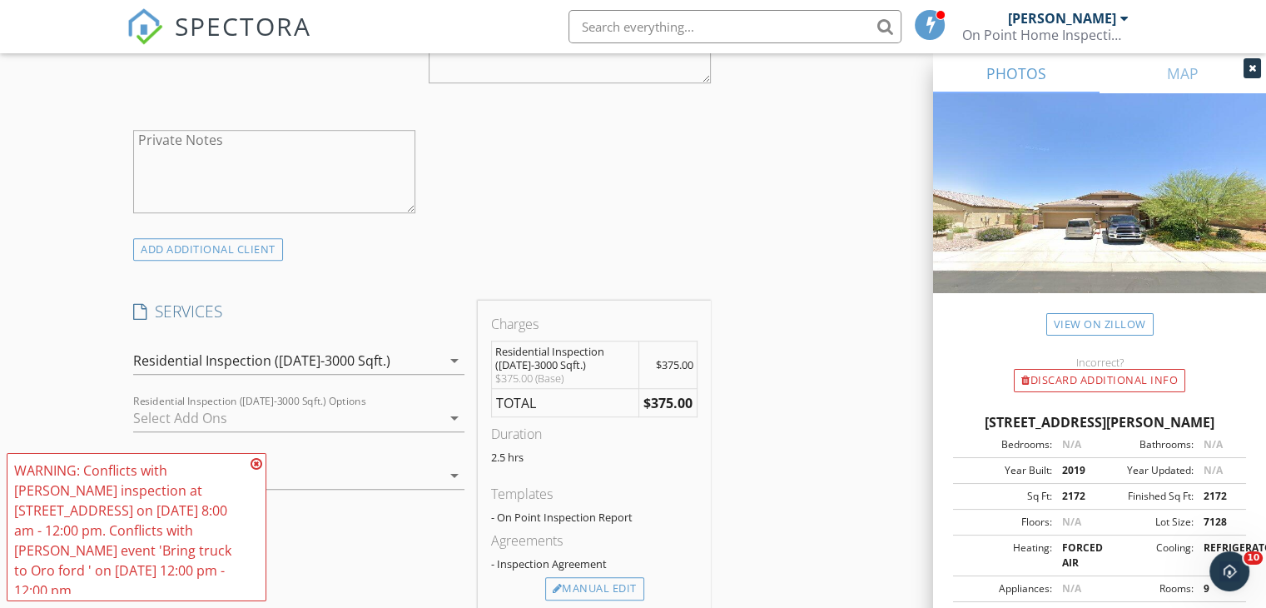
click at [253, 464] on icon at bounding box center [257, 463] width 12 height 13
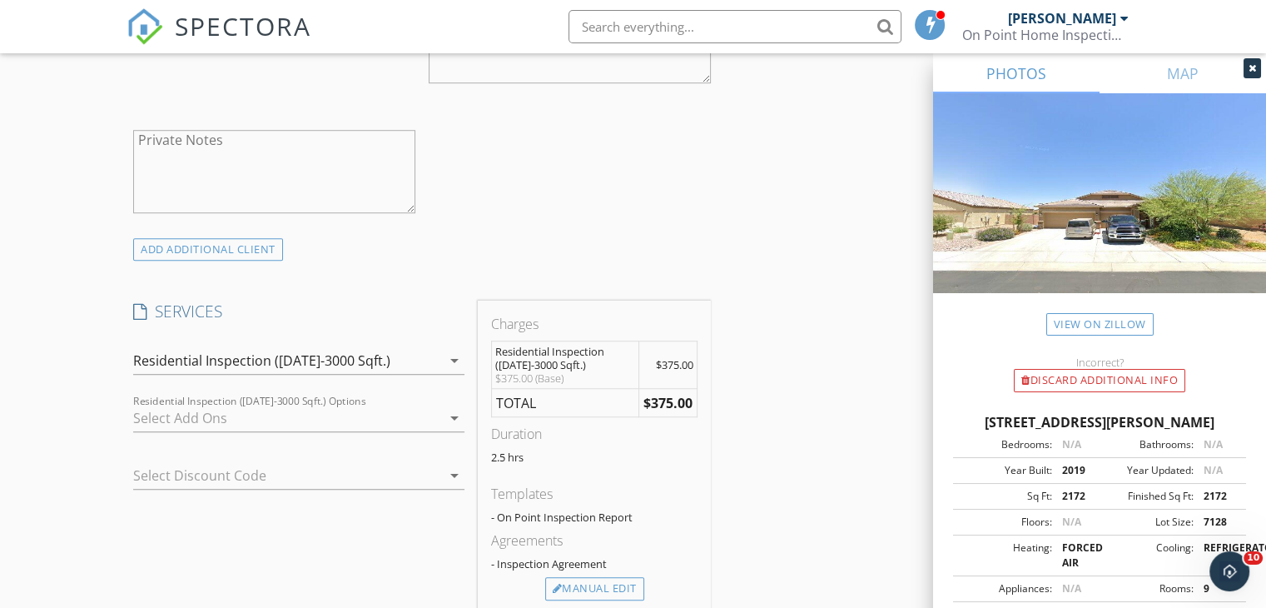
click at [256, 420] on div at bounding box center [287, 418] width 308 height 27
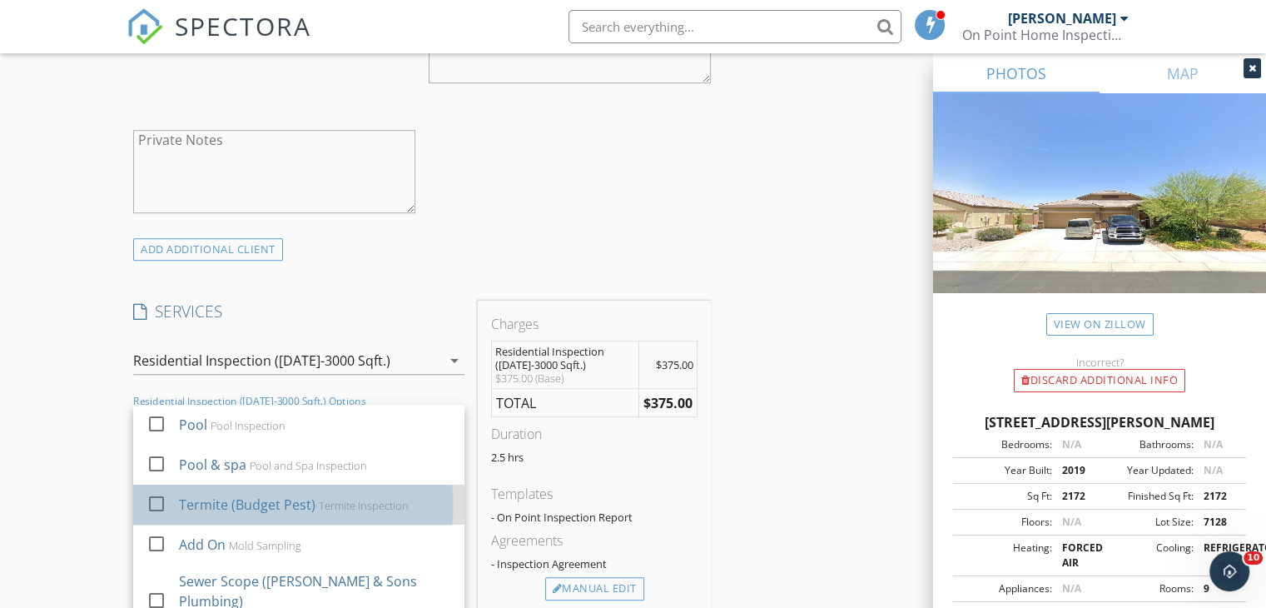
click at [252, 498] on div "Termite (Budget Pest)" at bounding box center [247, 504] width 137 height 20
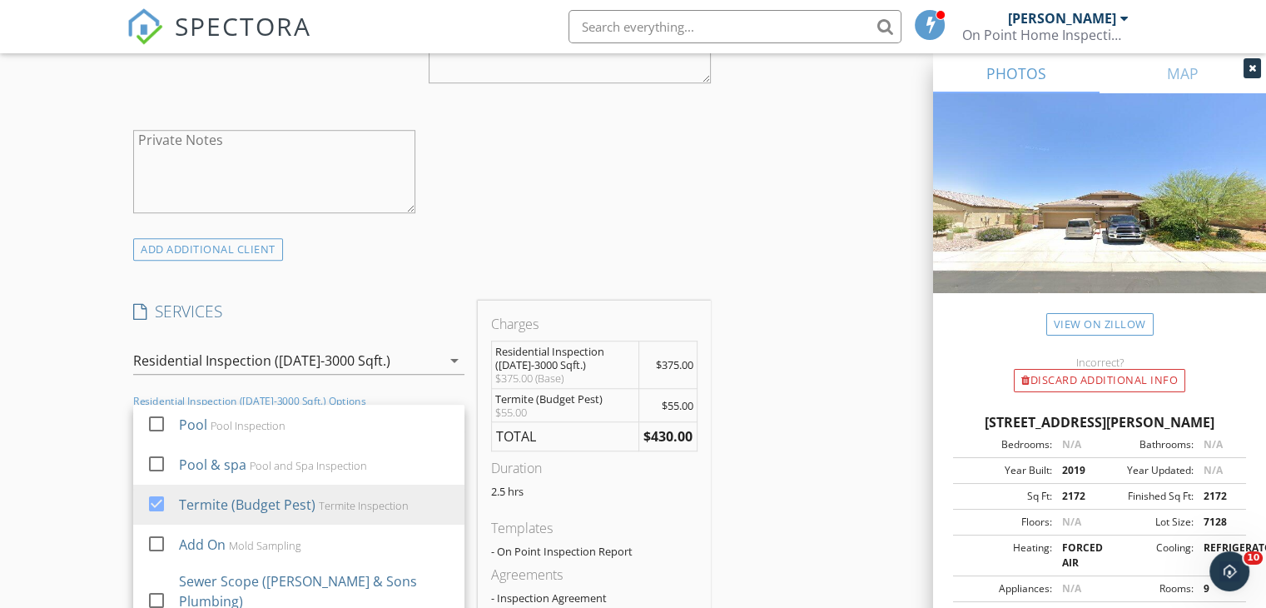
click at [101, 459] on div "New Inspection Click here to use the New Order Form INSPECTOR(S) check_box Jaso…" at bounding box center [633, 533] width 1266 height 3110
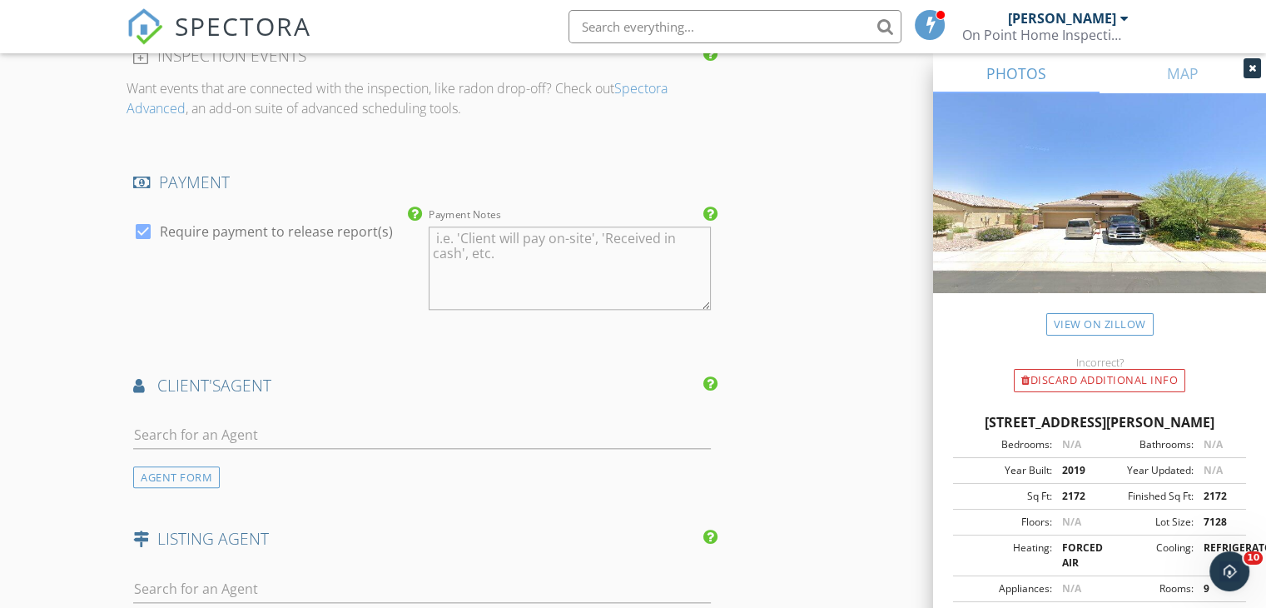
scroll to position [1806, 0]
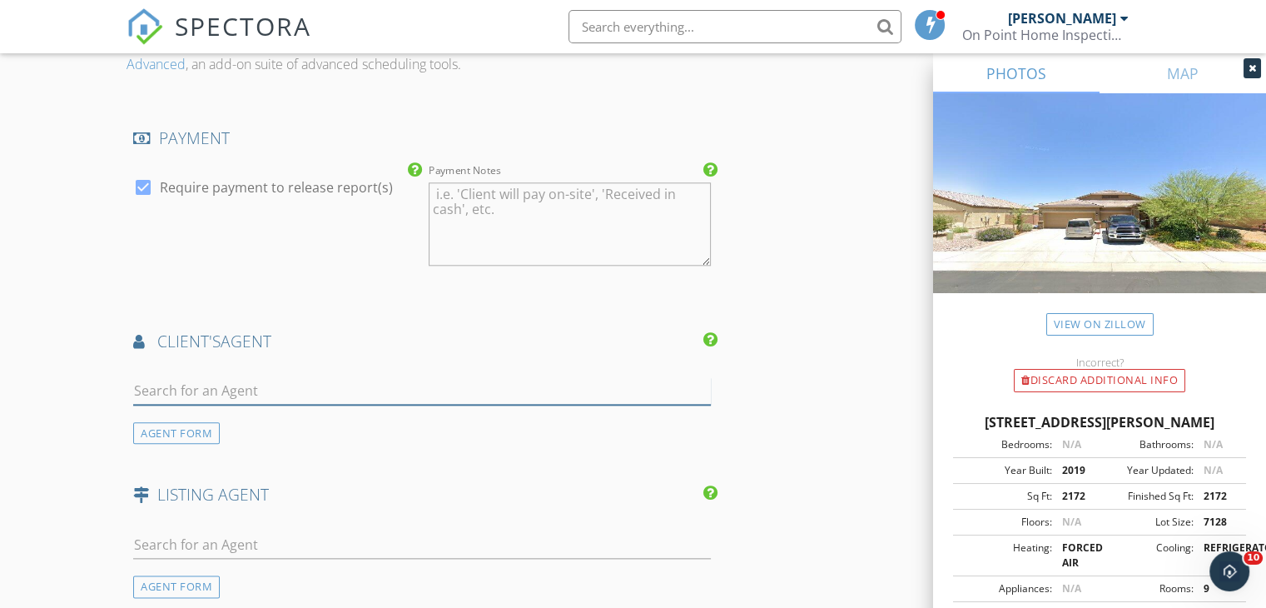
click at [269, 390] on input "text" at bounding box center [422, 390] width 578 height 27
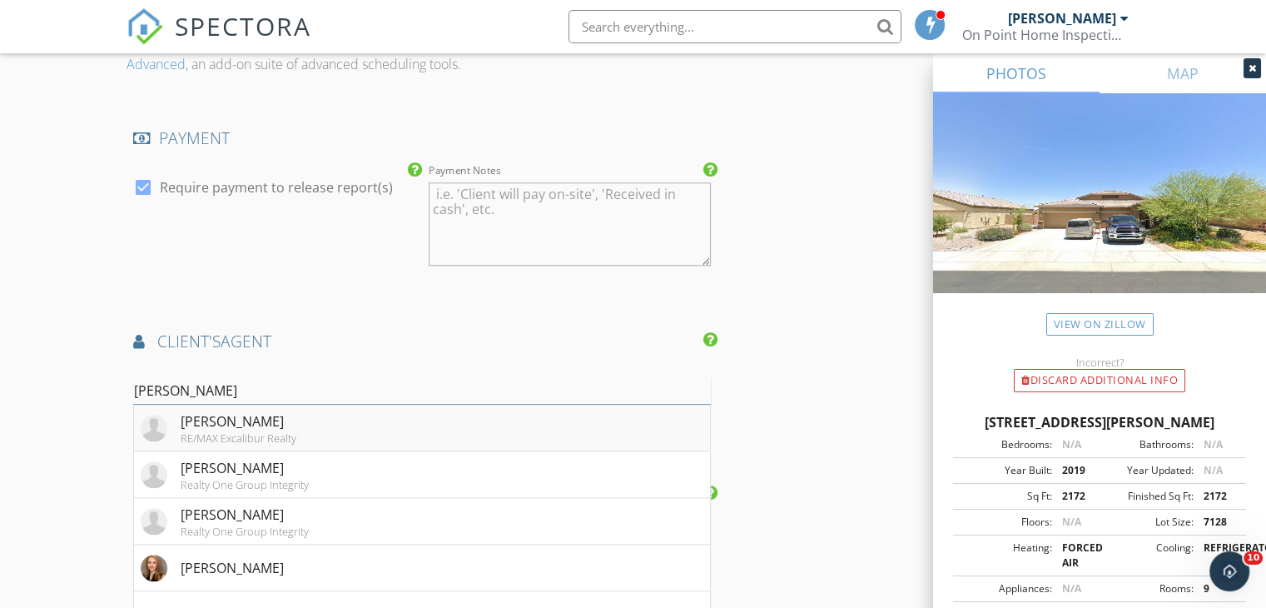
type input "wilson"
click at [271, 417] on div "Wilson Troxel" at bounding box center [239, 421] width 116 height 20
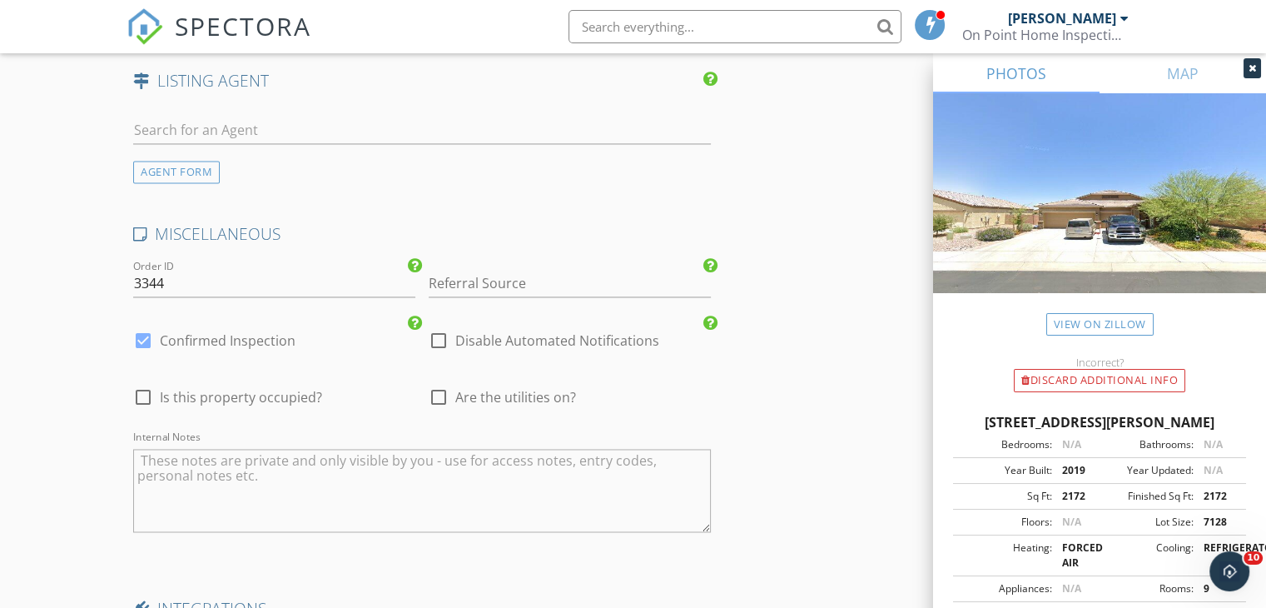
scroll to position [2620, 0]
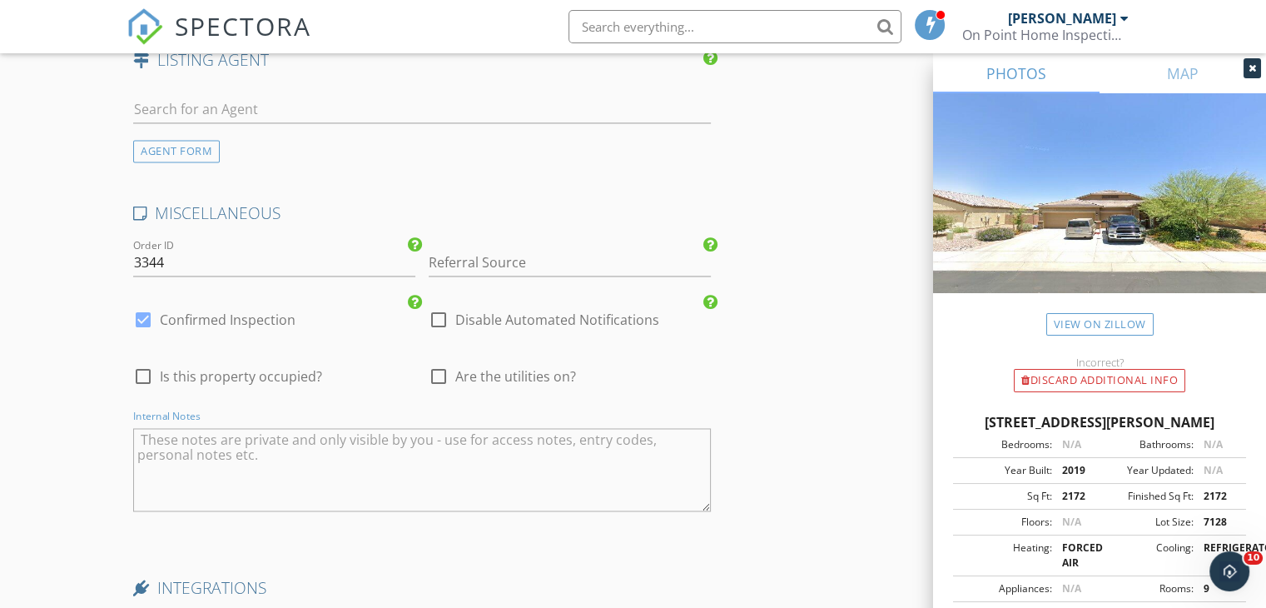
click at [266, 494] on textarea "Internal Notes" at bounding box center [422, 469] width 578 height 83
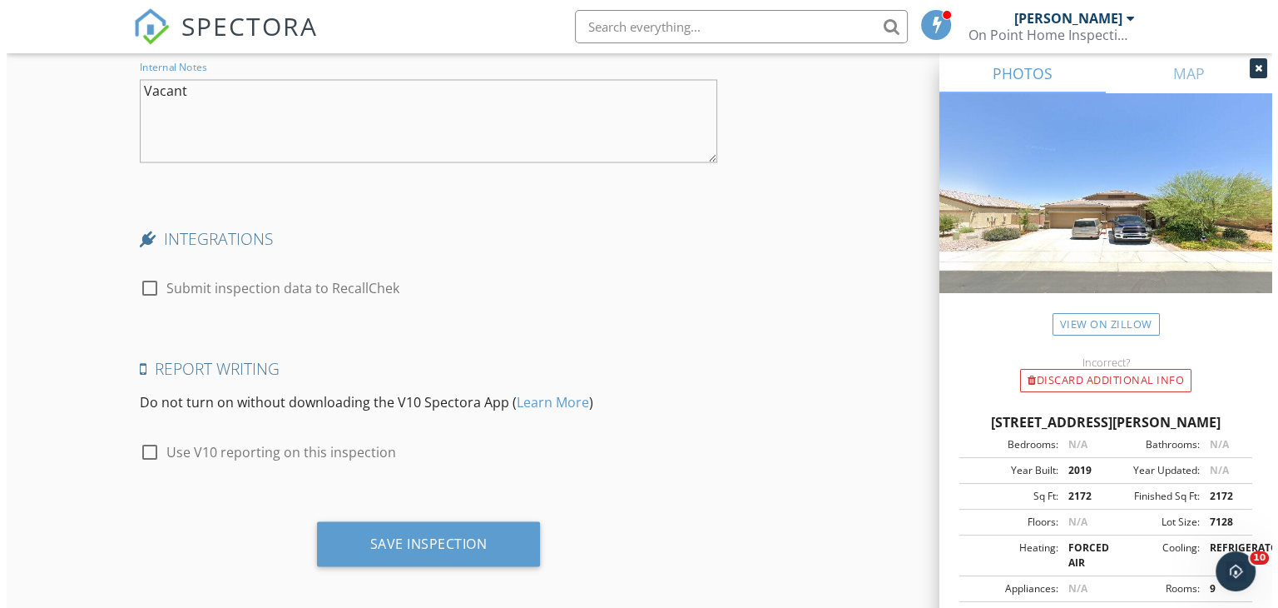
scroll to position [2973, 0]
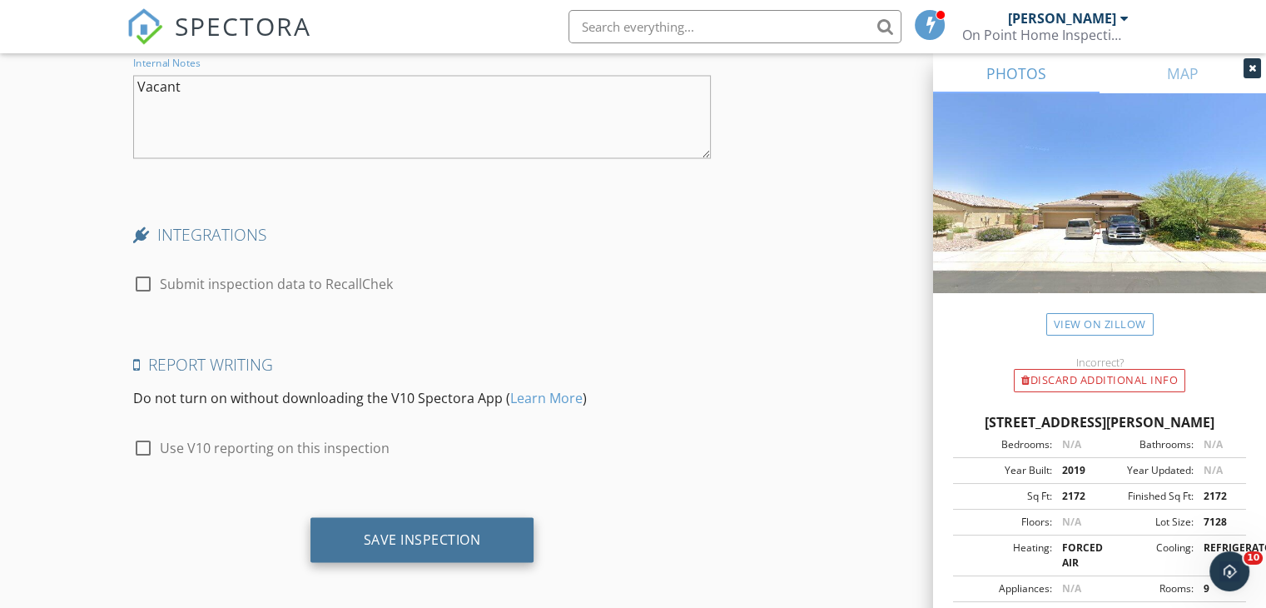
type textarea "Vacant"
click at [414, 517] on div "Save Inspection" at bounding box center [422, 539] width 224 height 45
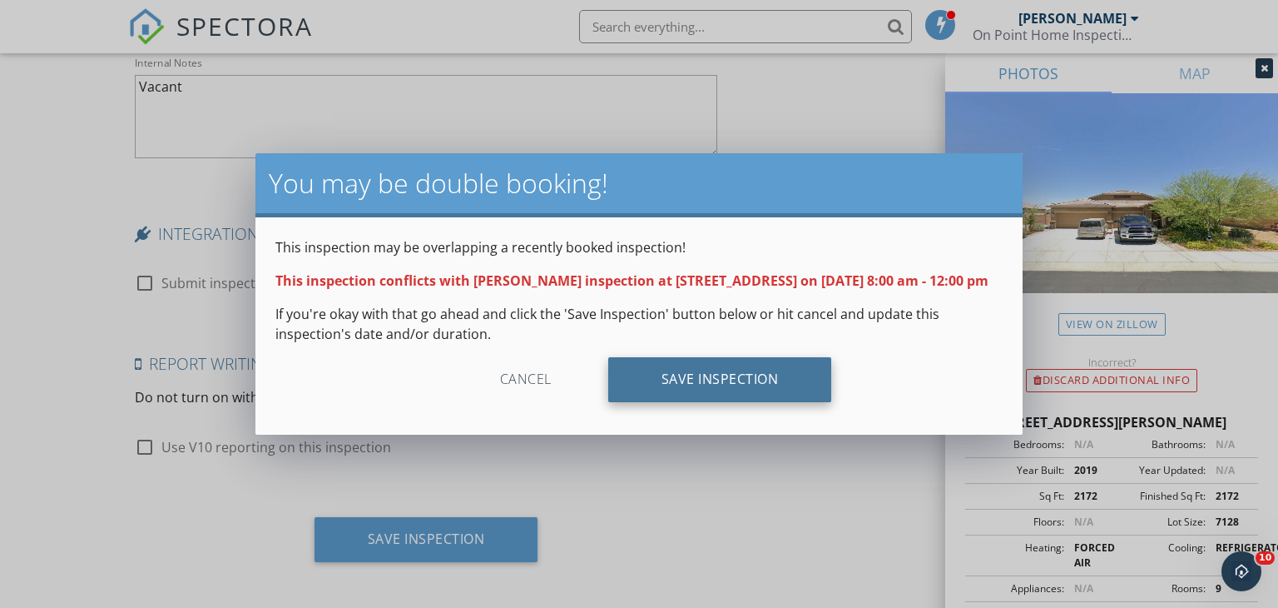
click at [744, 400] on div "Save Inspection" at bounding box center [720, 379] width 224 height 45
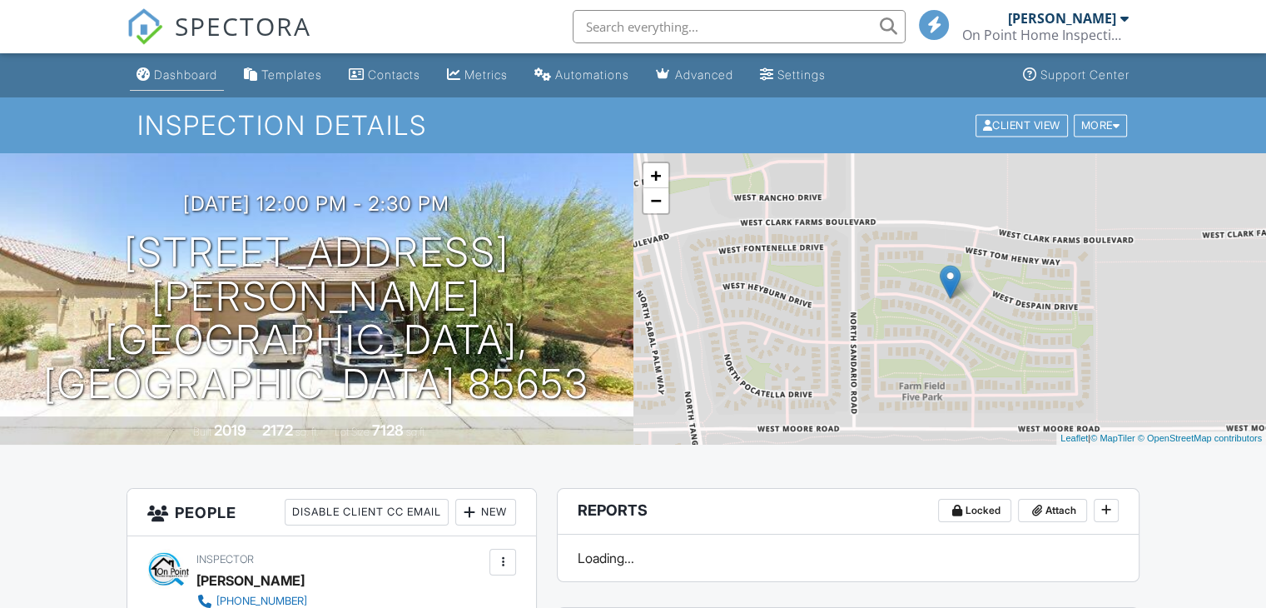
click at [198, 81] on div "Dashboard" at bounding box center [185, 74] width 63 height 14
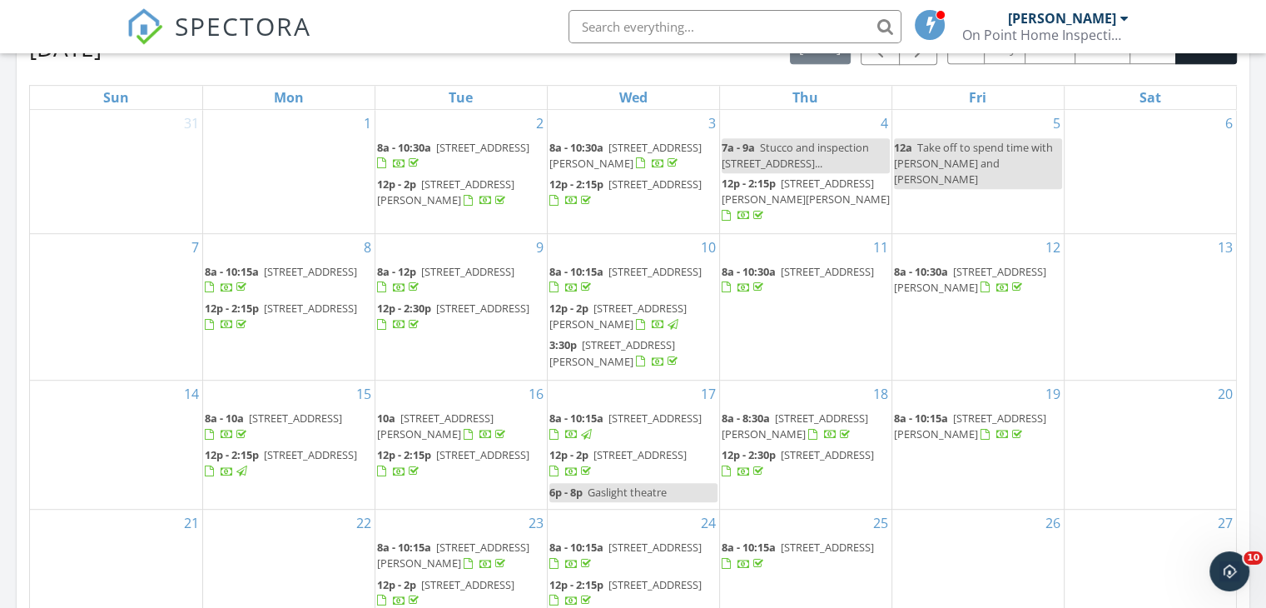
scroll to position [877, 0]
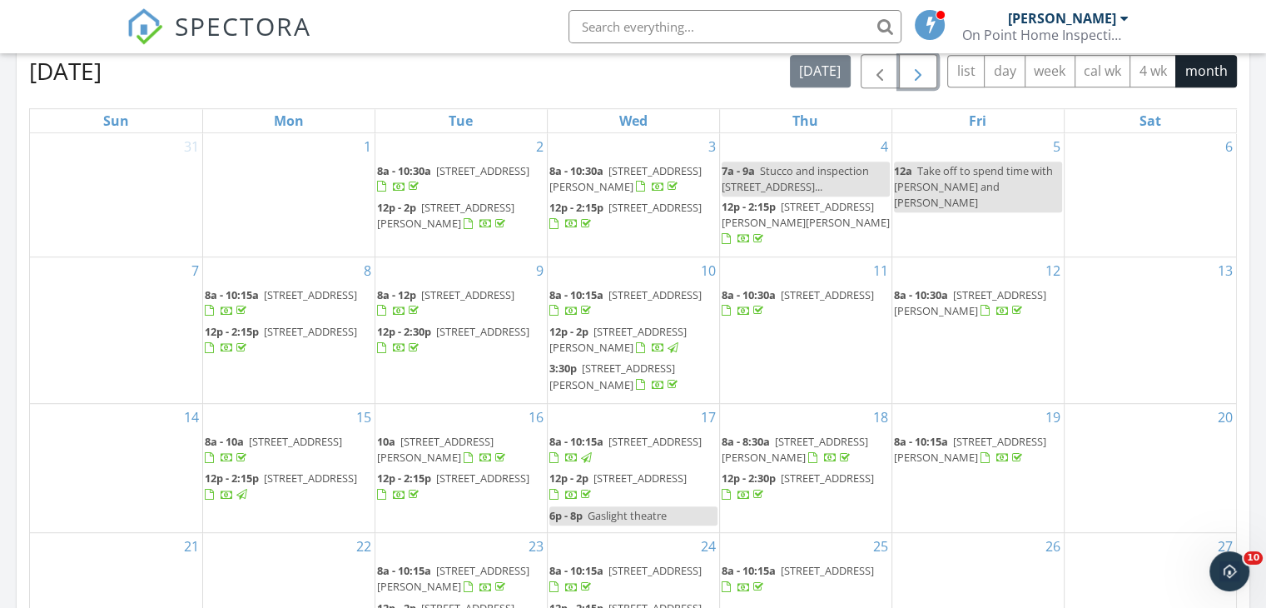
click at [928, 72] on span "button" at bounding box center [918, 72] width 20 height 20
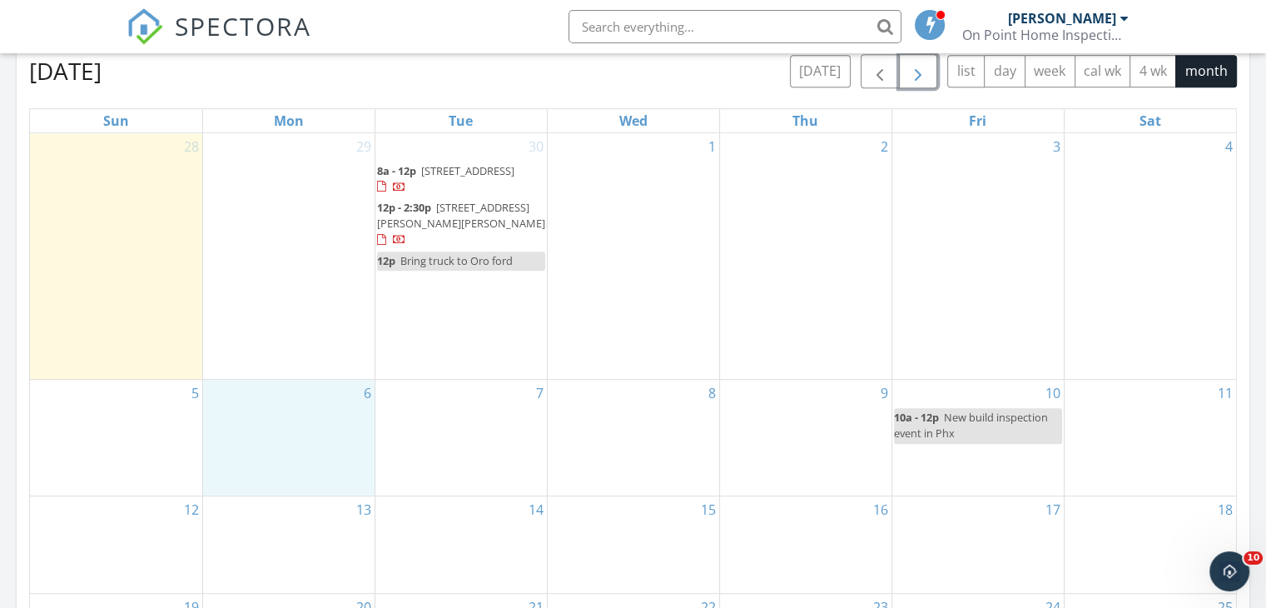
click at [303, 439] on div "6" at bounding box center [288, 438] width 171 height 116
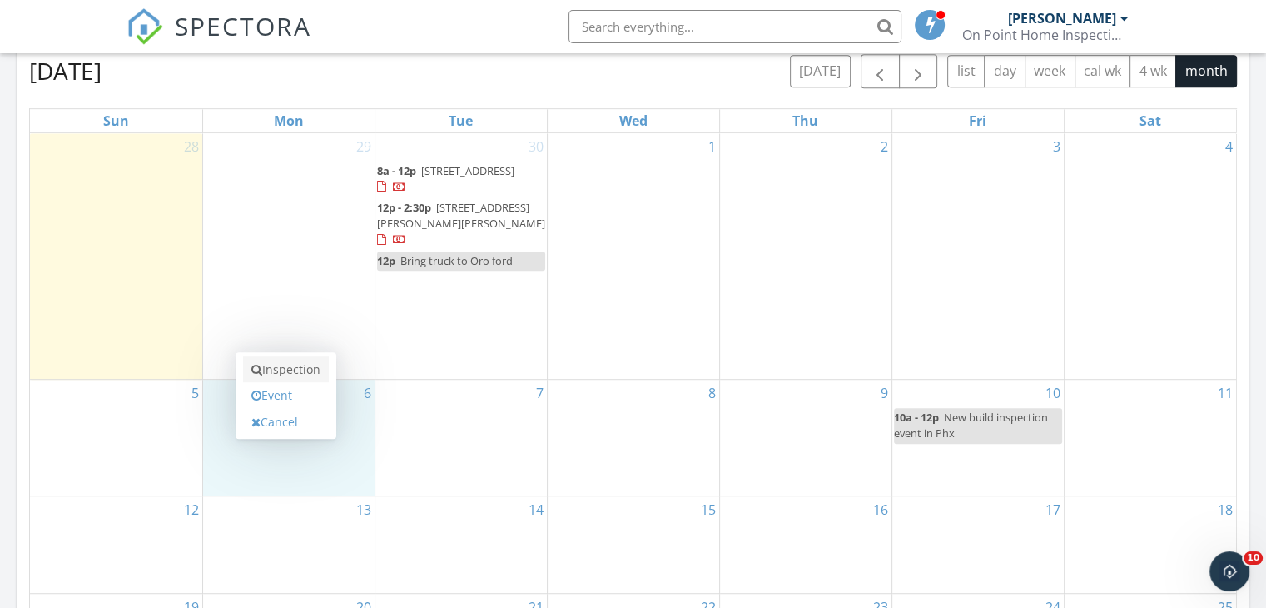
click at [301, 377] on link "Inspection" at bounding box center [286, 369] width 86 height 27
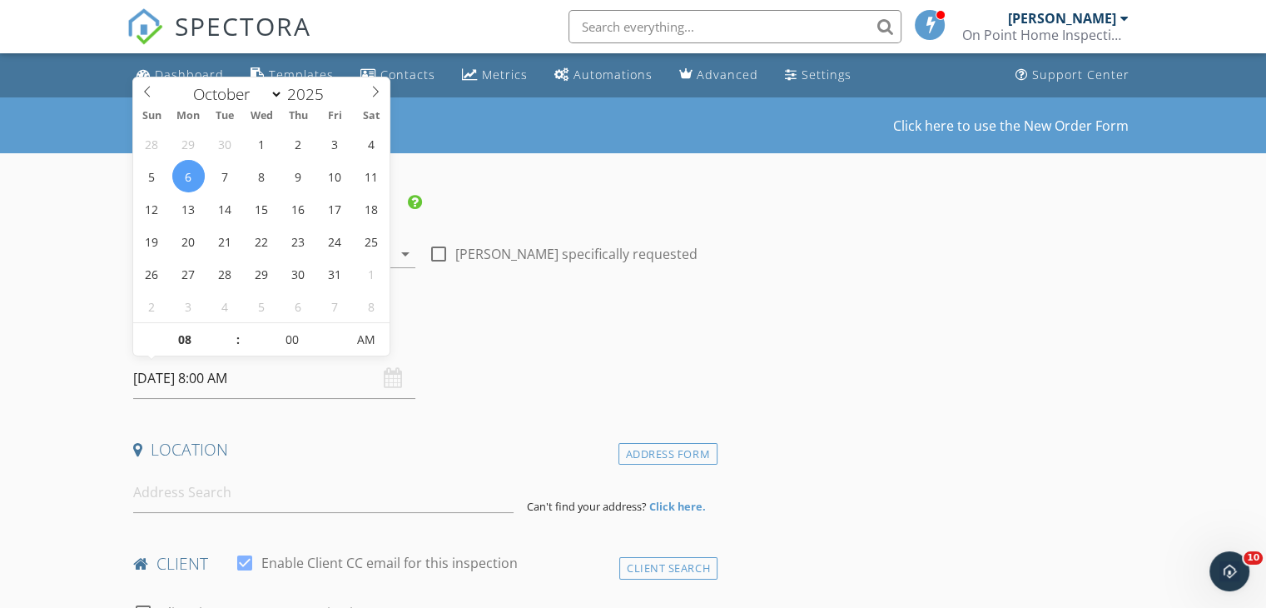
click at [228, 389] on input "[DATE] 8:00 AM" at bounding box center [274, 378] width 282 height 41
type input "09"
type input "[DATE] 9:00 AM"
click at [233, 330] on span at bounding box center [230, 331] width 12 height 17
type input "10"
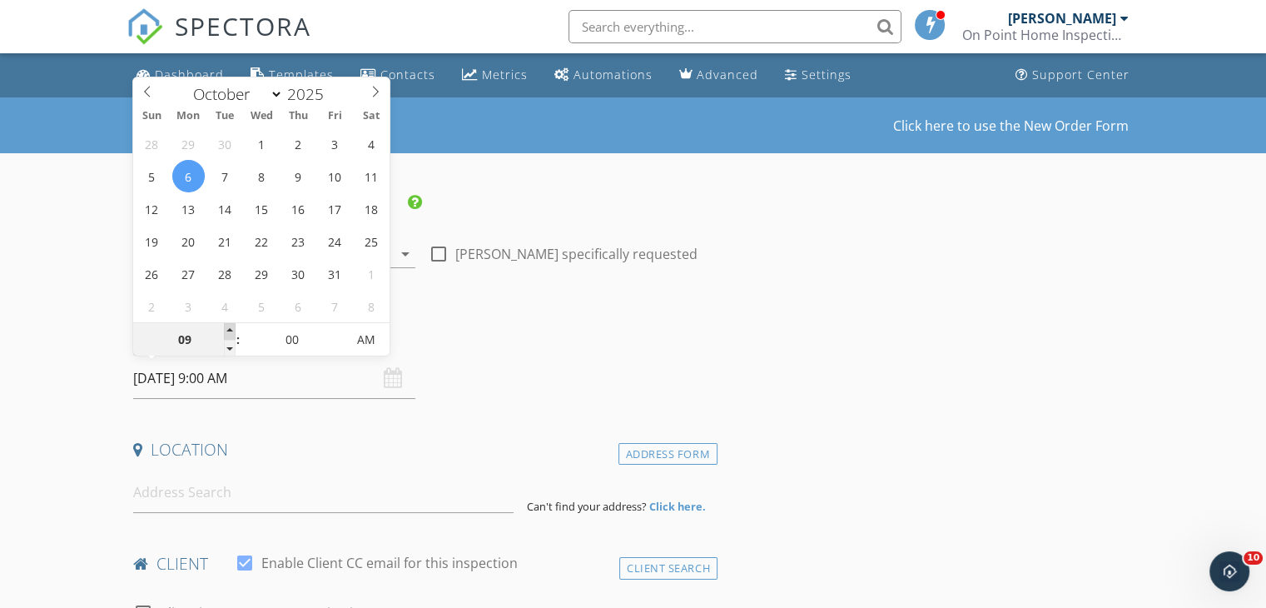
type input "[DATE] 10:00 AM"
click at [233, 330] on span at bounding box center [230, 331] width 12 height 17
type input "11"
type input "[DATE] 11:00 AM"
click at [233, 330] on span at bounding box center [230, 331] width 12 height 17
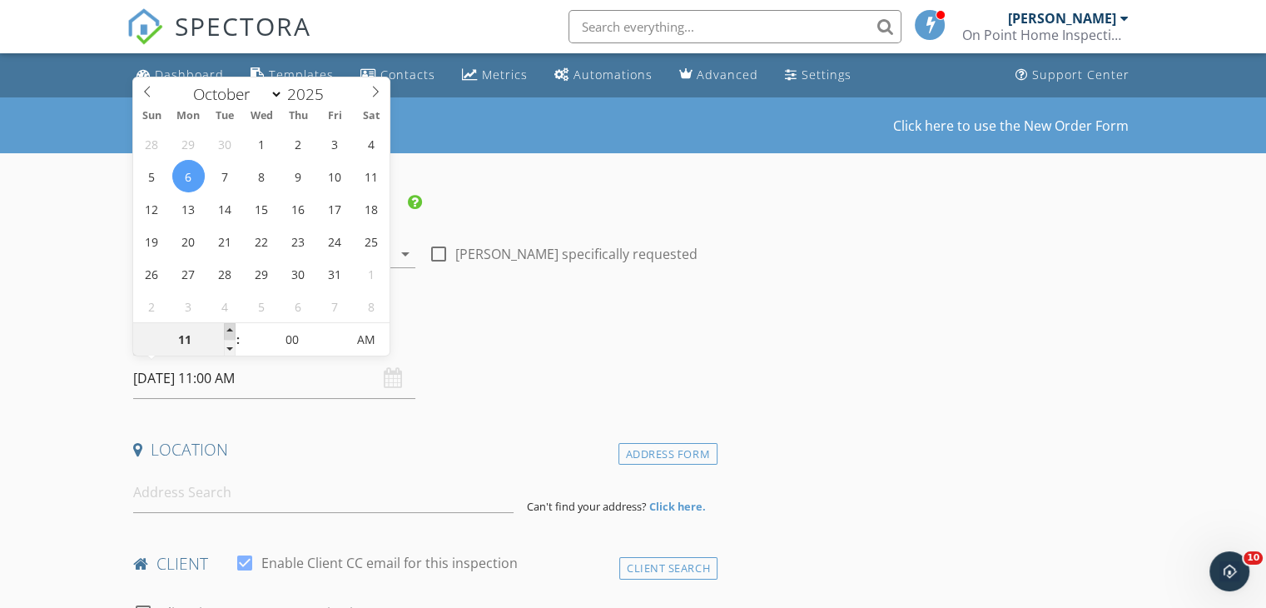
type input "12"
type input "[DATE] 12:00 PM"
click at [233, 330] on span at bounding box center [230, 331] width 12 height 17
click at [200, 490] on input at bounding box center [323, 492] width 380 height 41
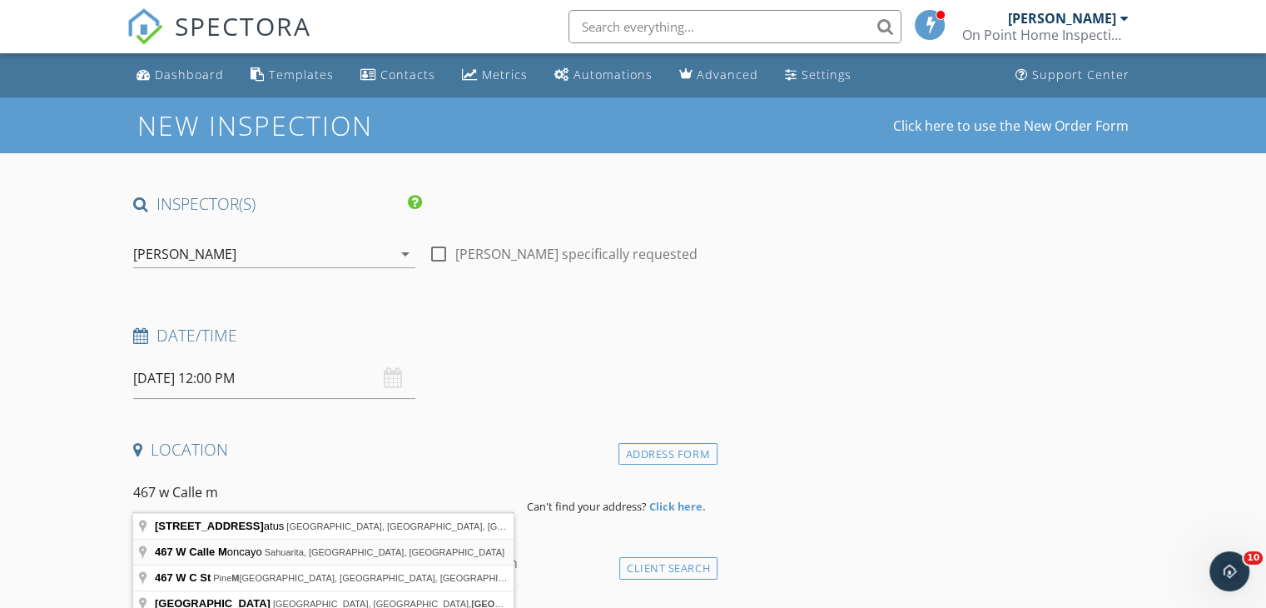
type input "[STREET_ADDRESS][PERSON_NAME]"
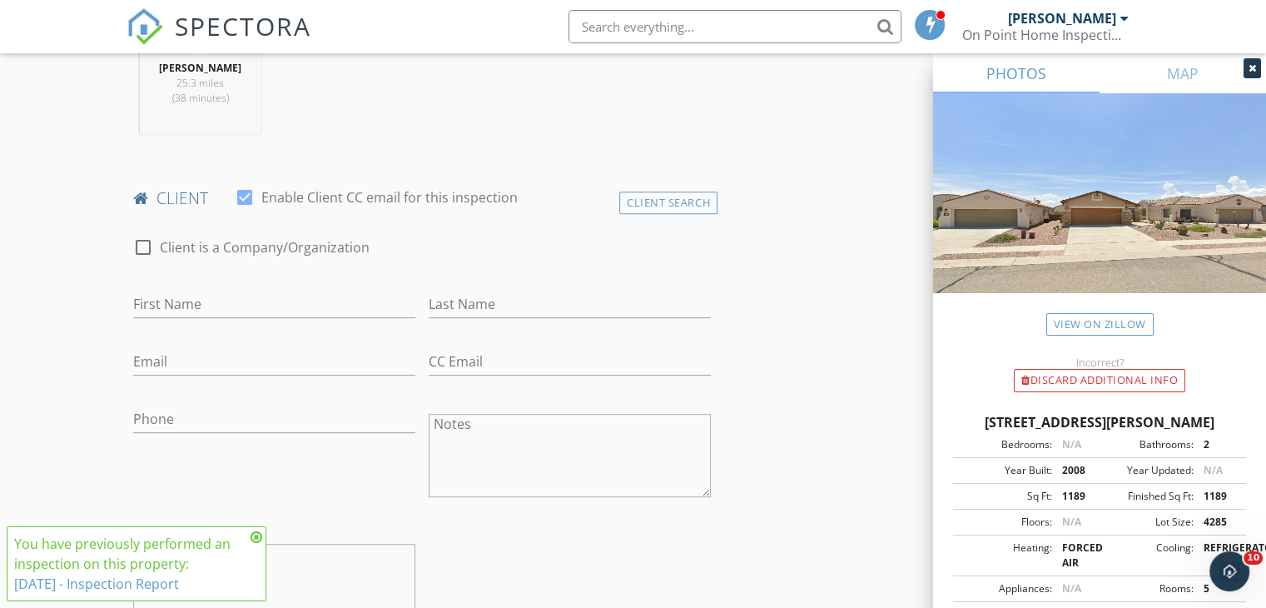
scroll to position [712, 0]
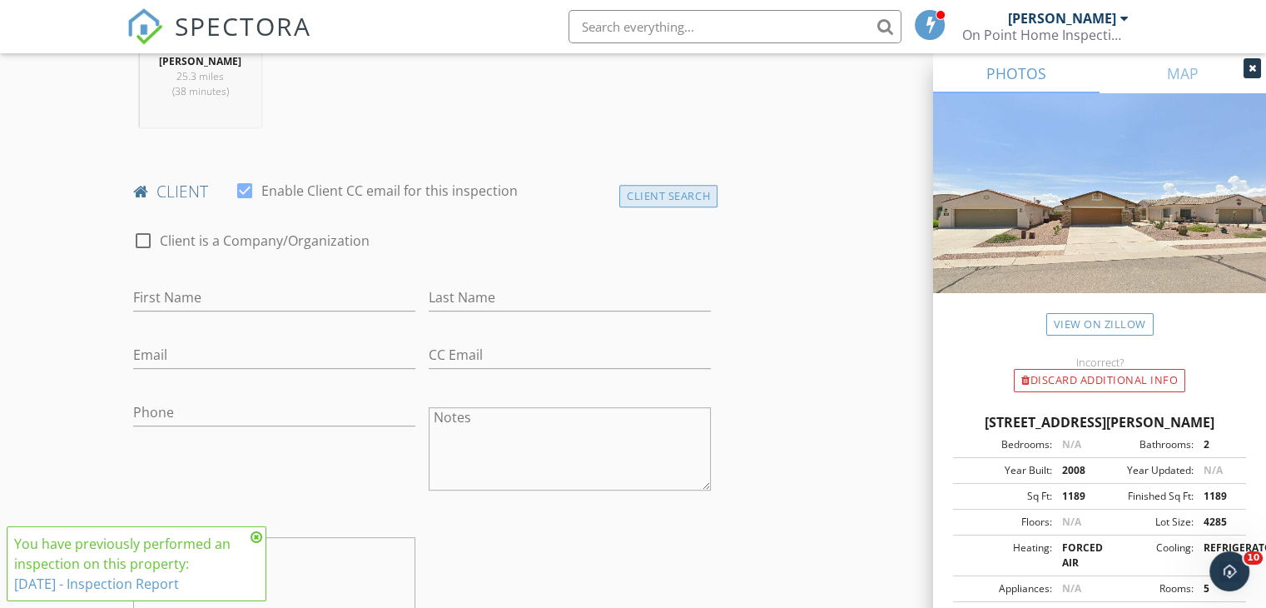
click at [689, 188] on div "Client Search" at bounding box center [668, 196] width 98 height 22
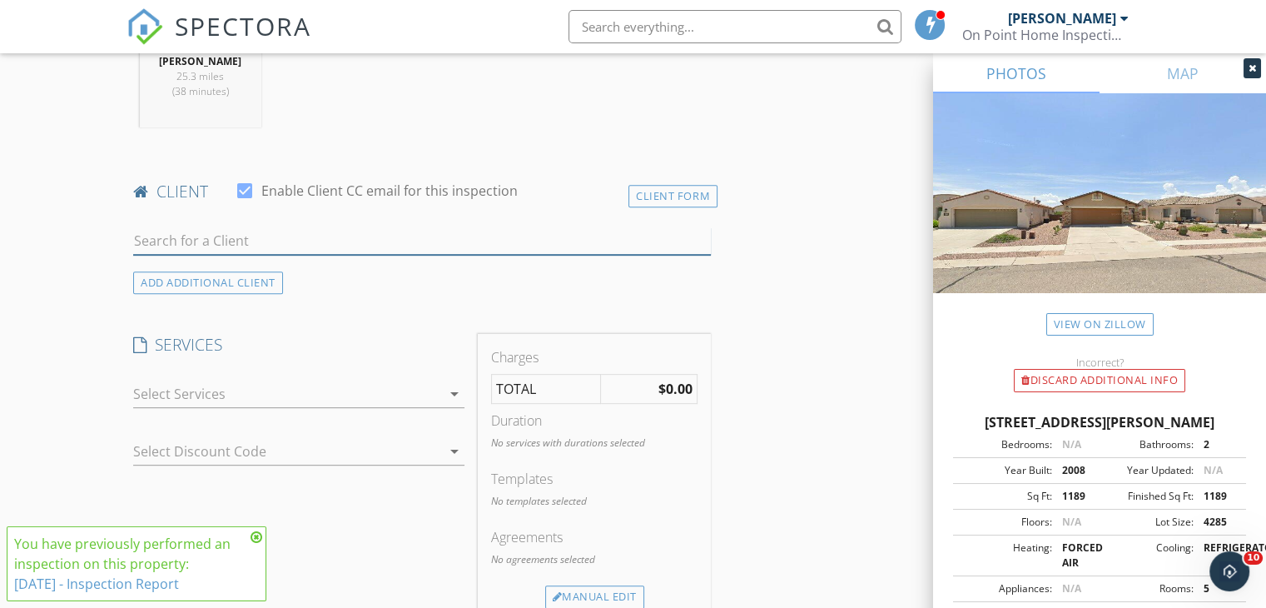
click at [215, 237] on input "text" at bounding box center [422, 240] width 578 height 27
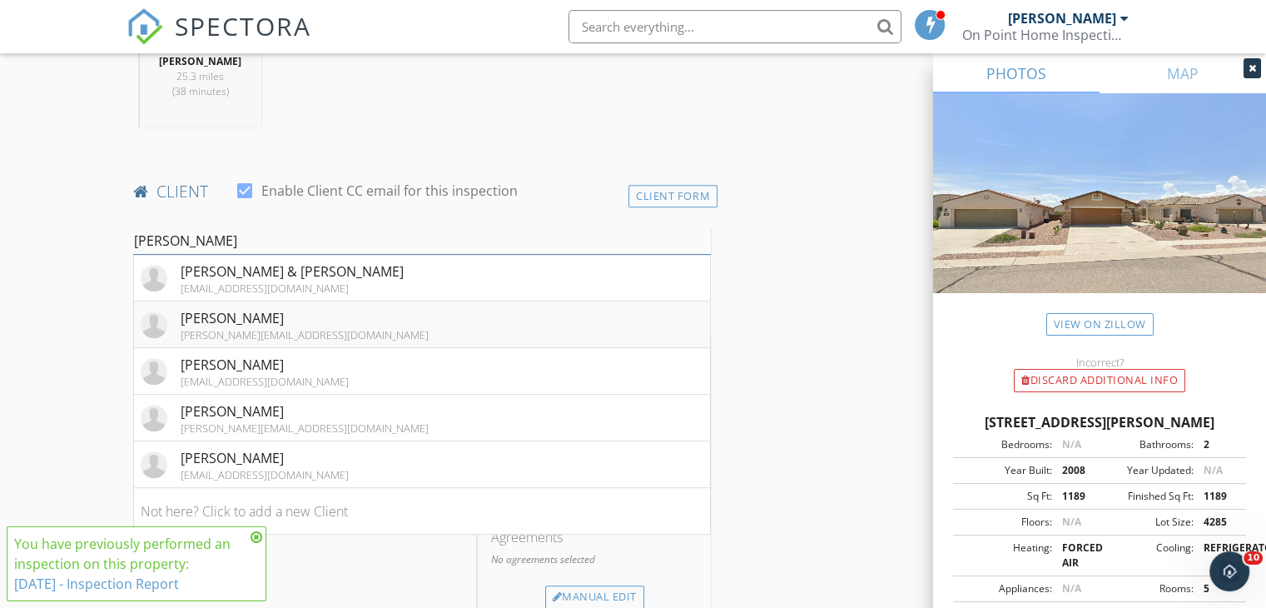
type input "[PERSON_NAME]"
click at [397, 325] on li "Dean Leonard dean@deanleonardrealty.com" at bounding box center [422, 324] width 576 height 47
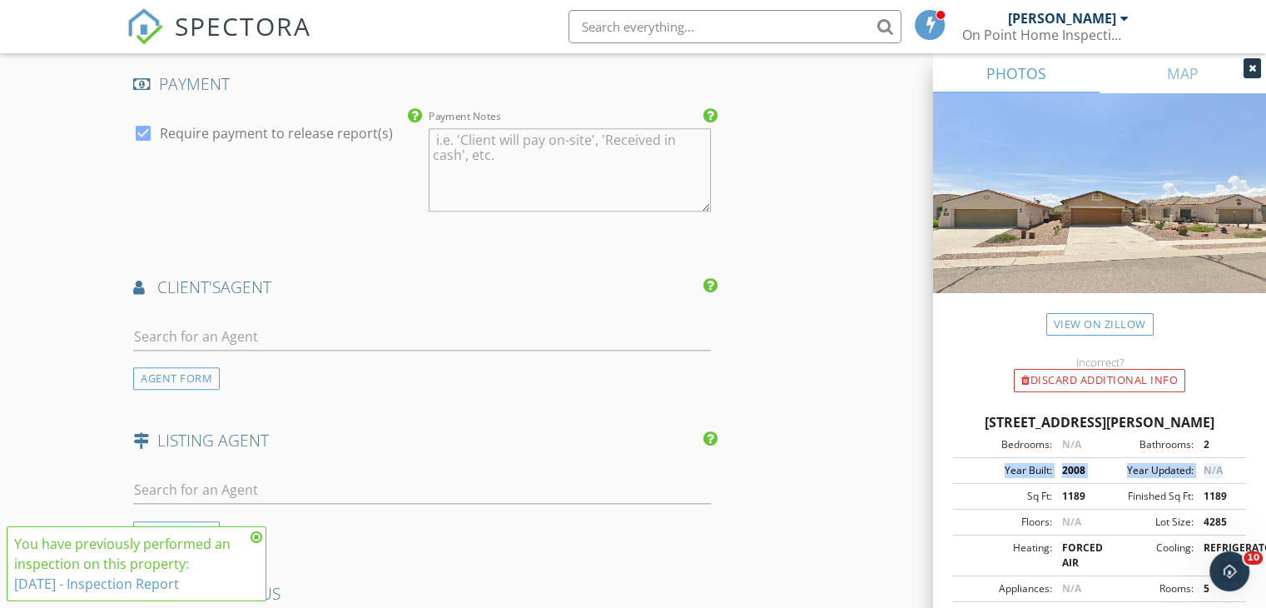
scroll to position [0, 13]
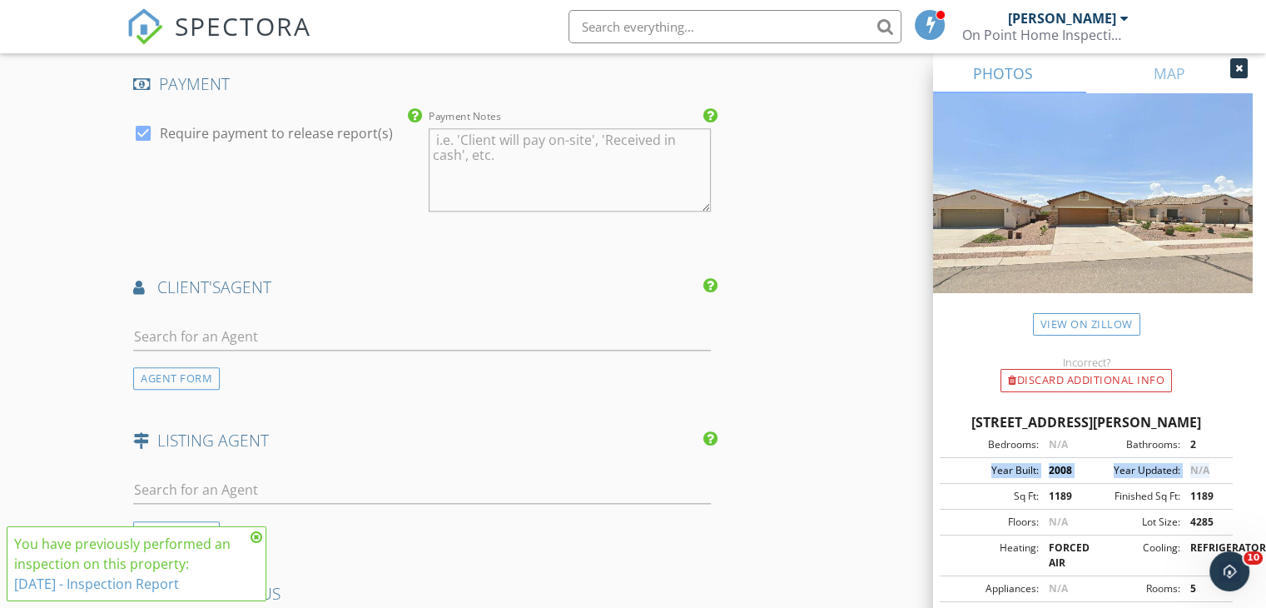
drag, startPoint x: 1239, startPoint y: 468, endPoint x: 1257, endPoint y: 484, distance: 24.7
click at [1257, 484] on div "PHOTOS MAP View on Zillow Incorrect? Discard Additional info 467 W Calle Moncay…" at bounding box center [1099, 357] width 333 height 608
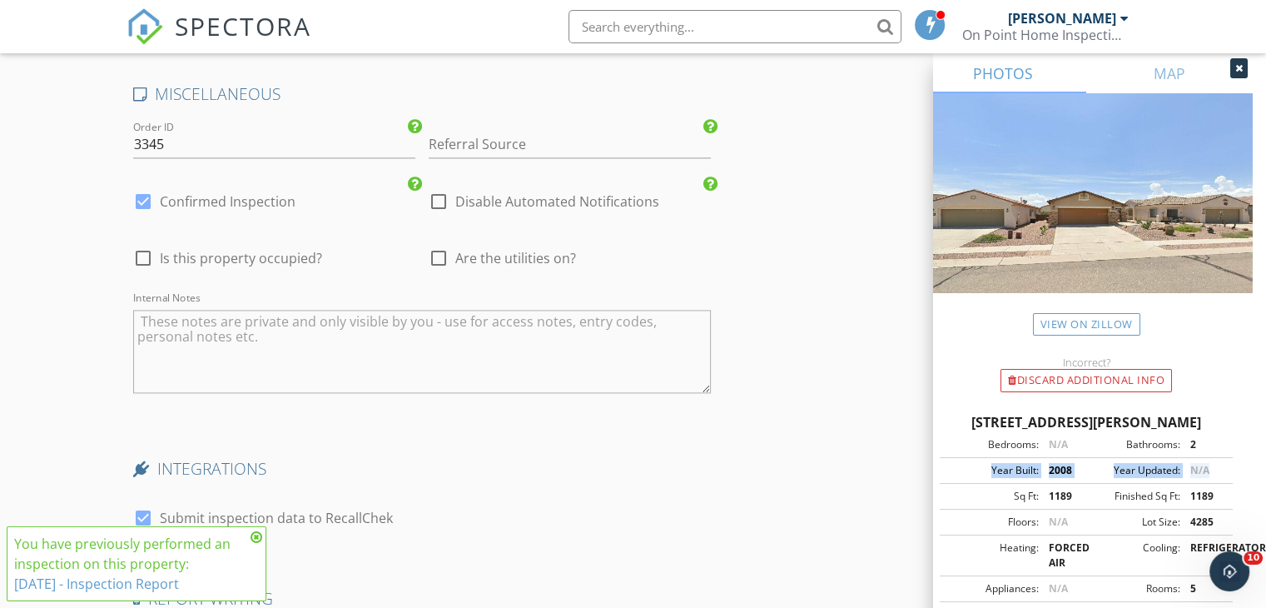
scroll to position [2311, 0]
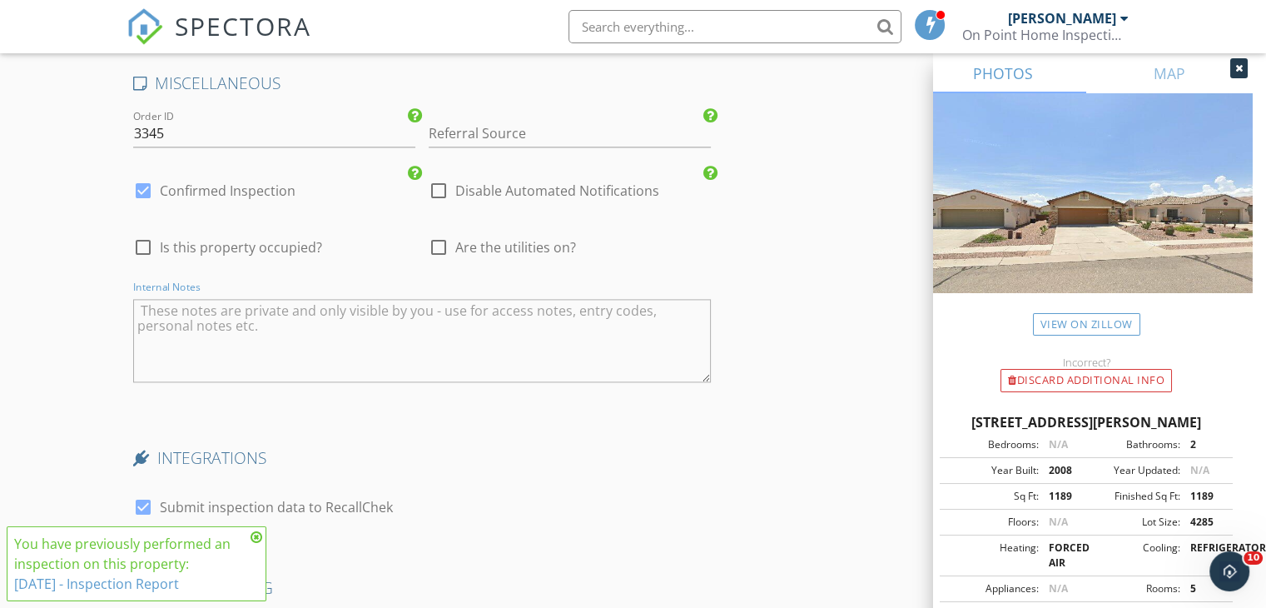
click at [346, 312] on textarea "Internal Notes" at bounding box center [422, 340] width 578 height 83
type textarea "Ray and Carol Martin"
click at [258, 534] on icon at bounding box center [257, 536] width 12 height 13
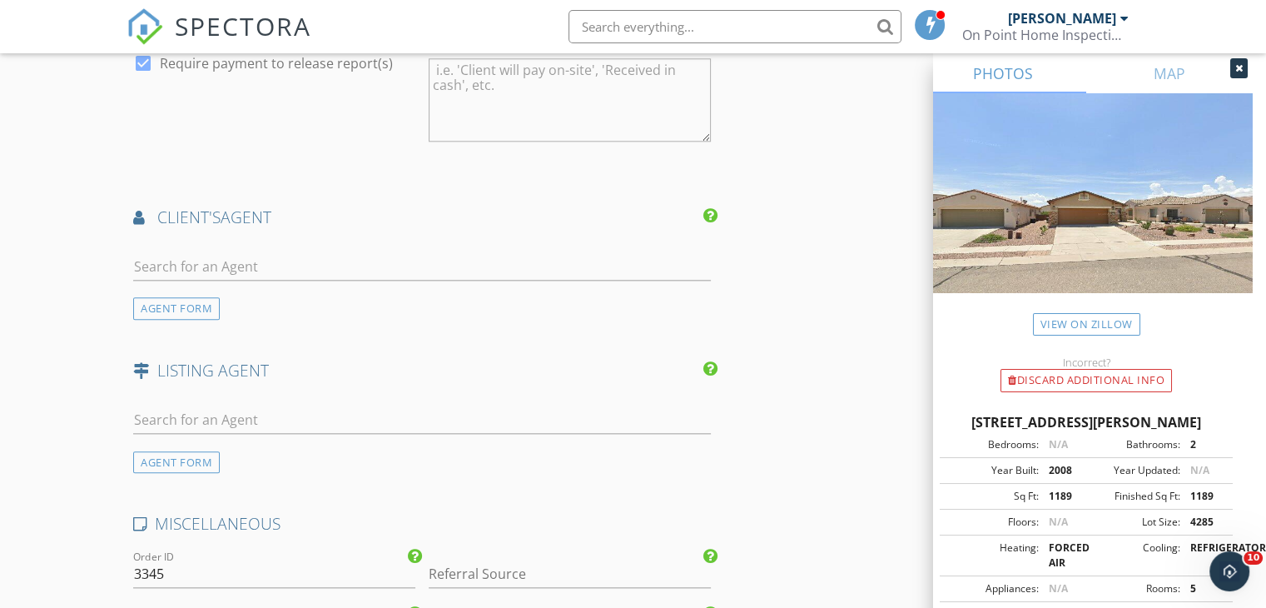
scroll to position [1897, 0]
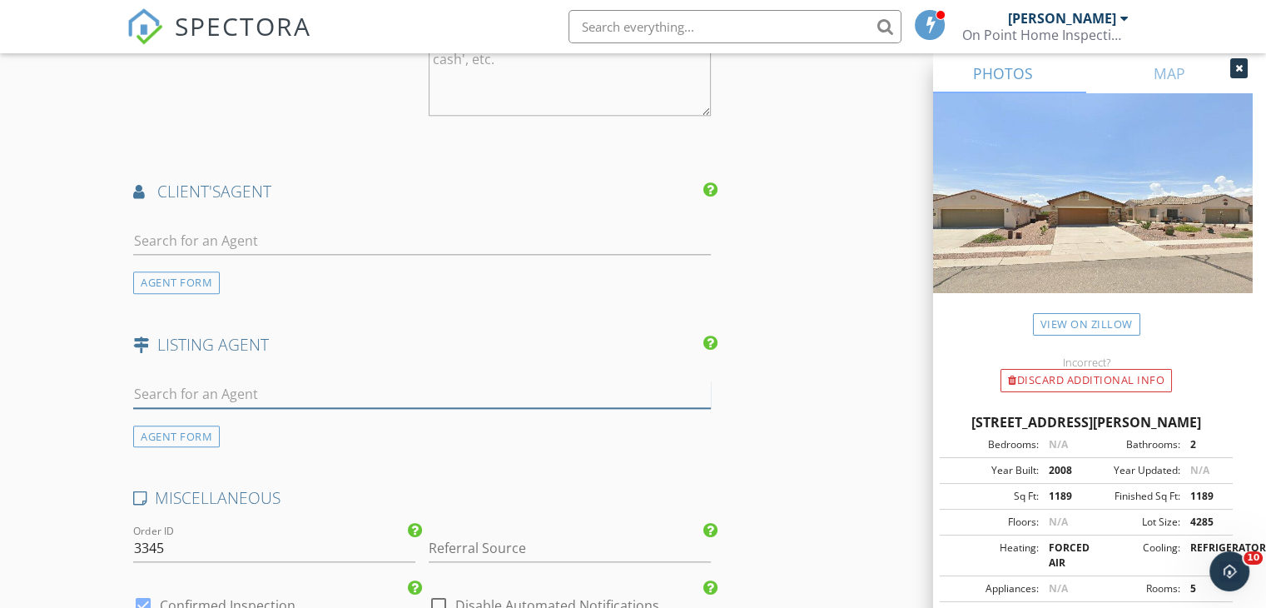
click at [201, 390] on input "text" at bounding box center [422, 393] width 578 height 27
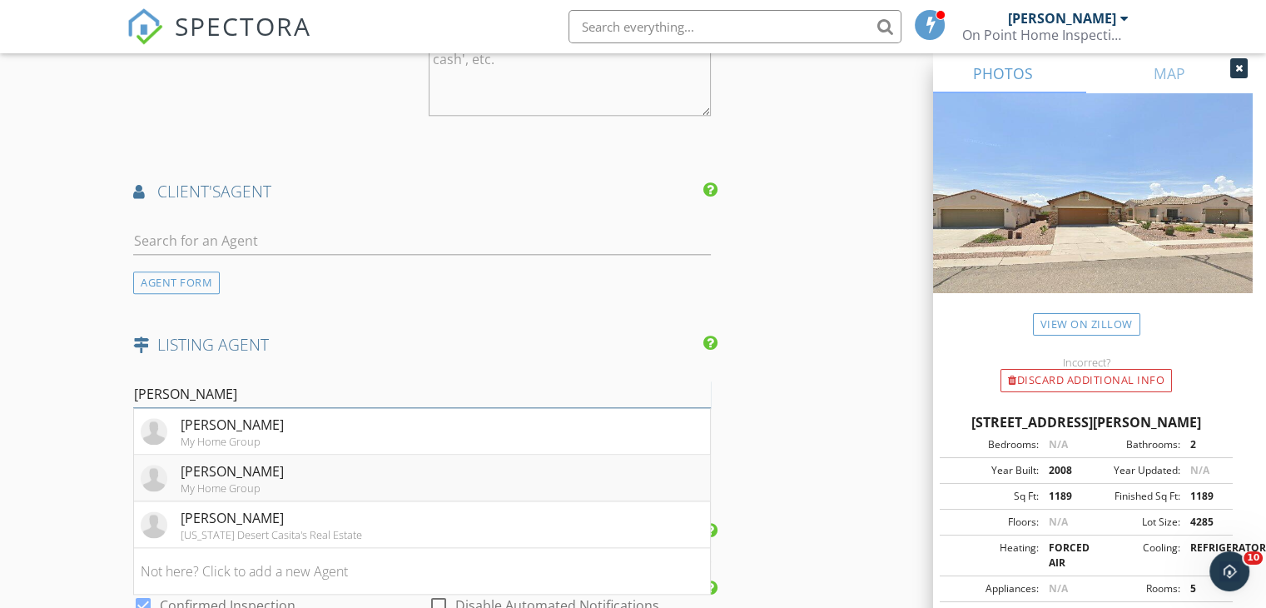
type input "[PERSON_NAME]"
click at [186, 474] on div "[PERSON_NAME]" at bounding box center [232, 471] width 103 height 20
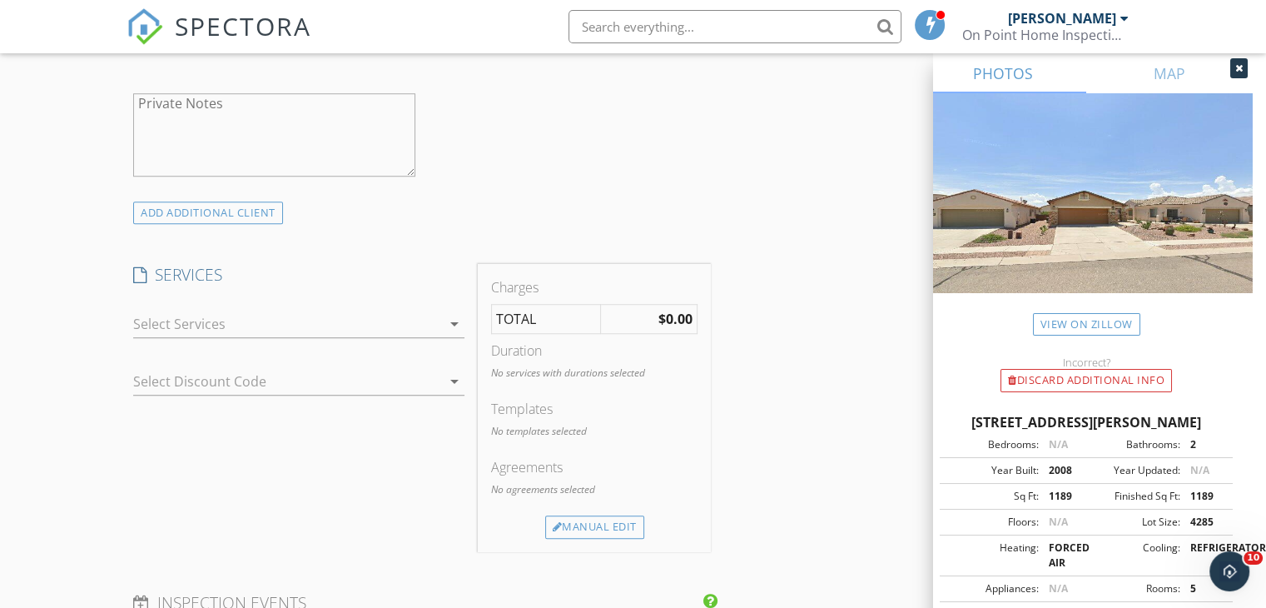
scroll to position [1079, 0]
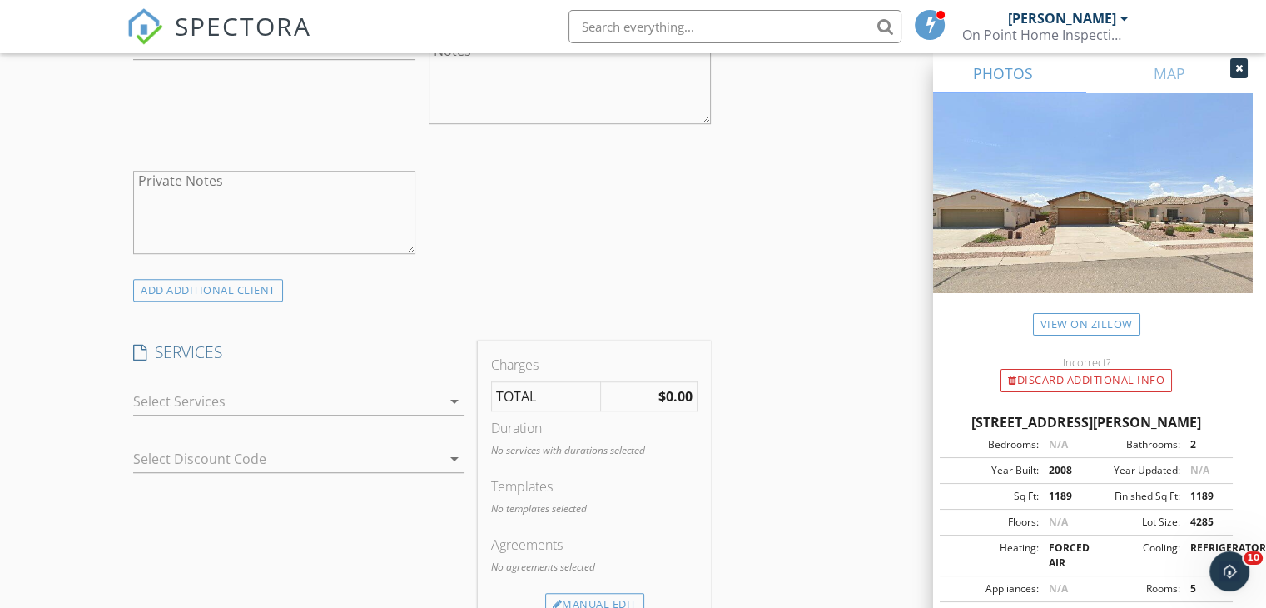
click at [307, 405] on div at bounding box center [287, 401] width 308 height 27
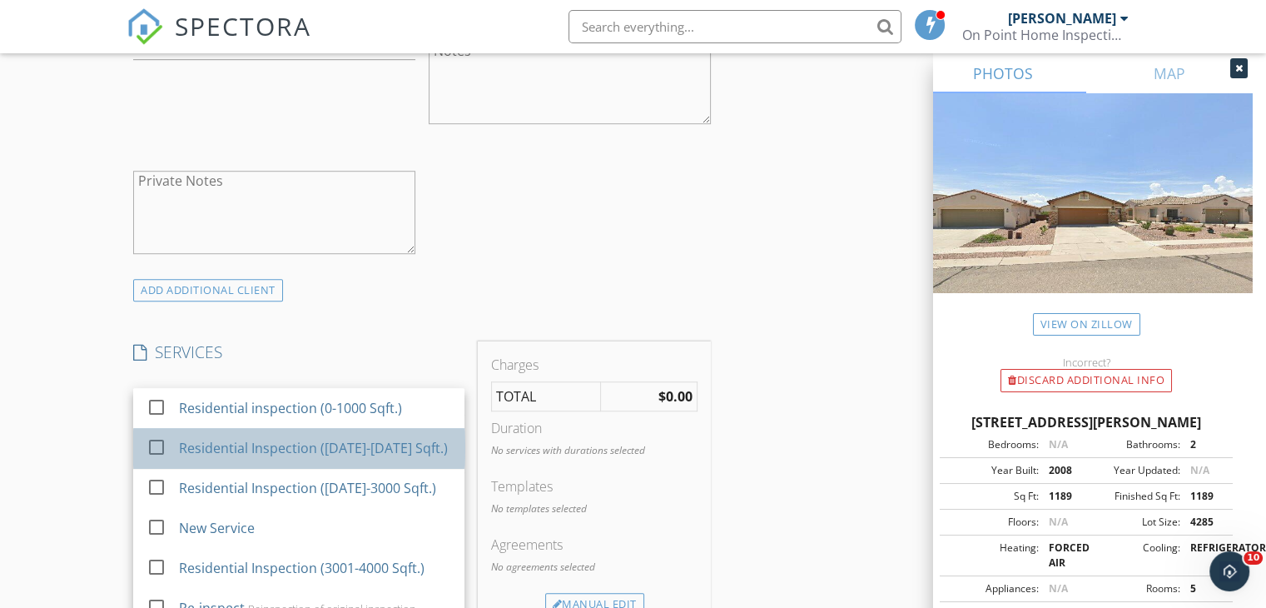
click at [302, 432] on div "Residential Inspection (1001-2000 Sqft.)" at bounding box center [315, 447] width 273 height 33
checkbox input "false"
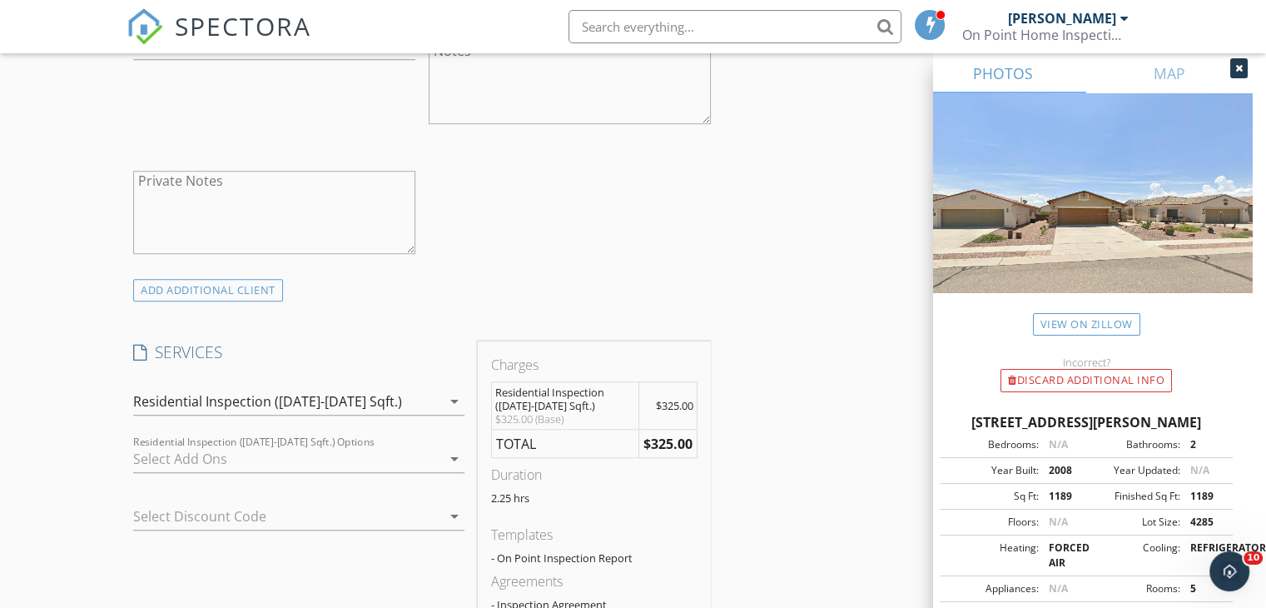
click at [303, 507] on div at bounding box center [275, 516] width 285 height 27
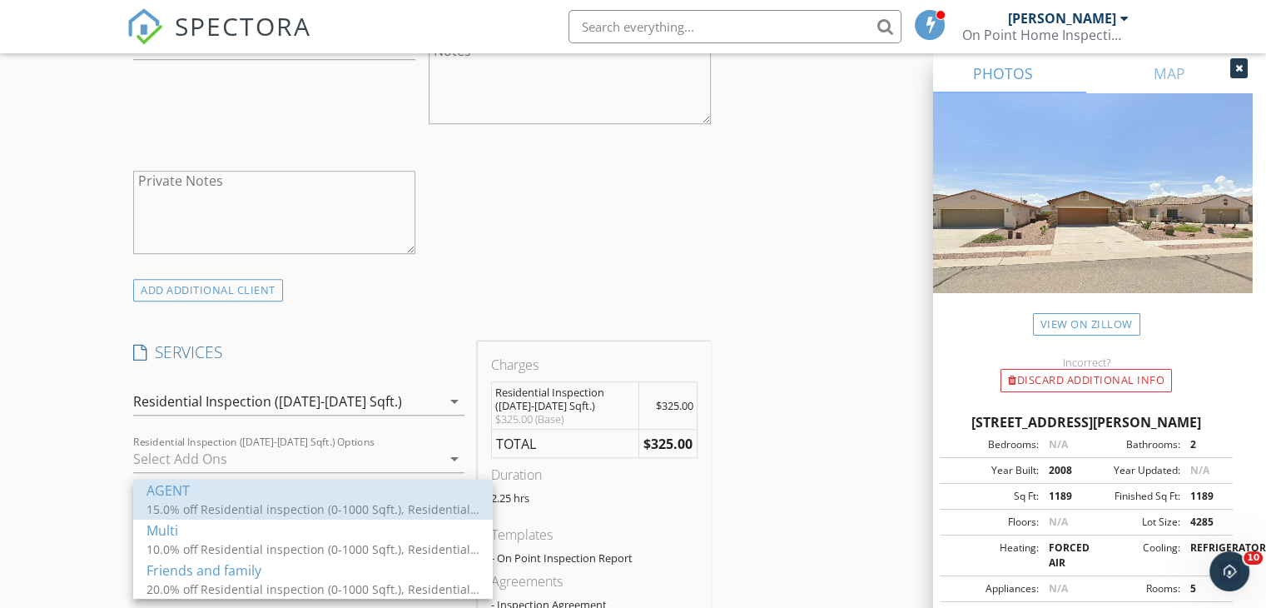
click at [303, 507] on div "15.0% off Residential inspection (0-1000 Sqft.), Residential Inspection (1001-2…" at bounding box center [312, 507] width 333 height 17
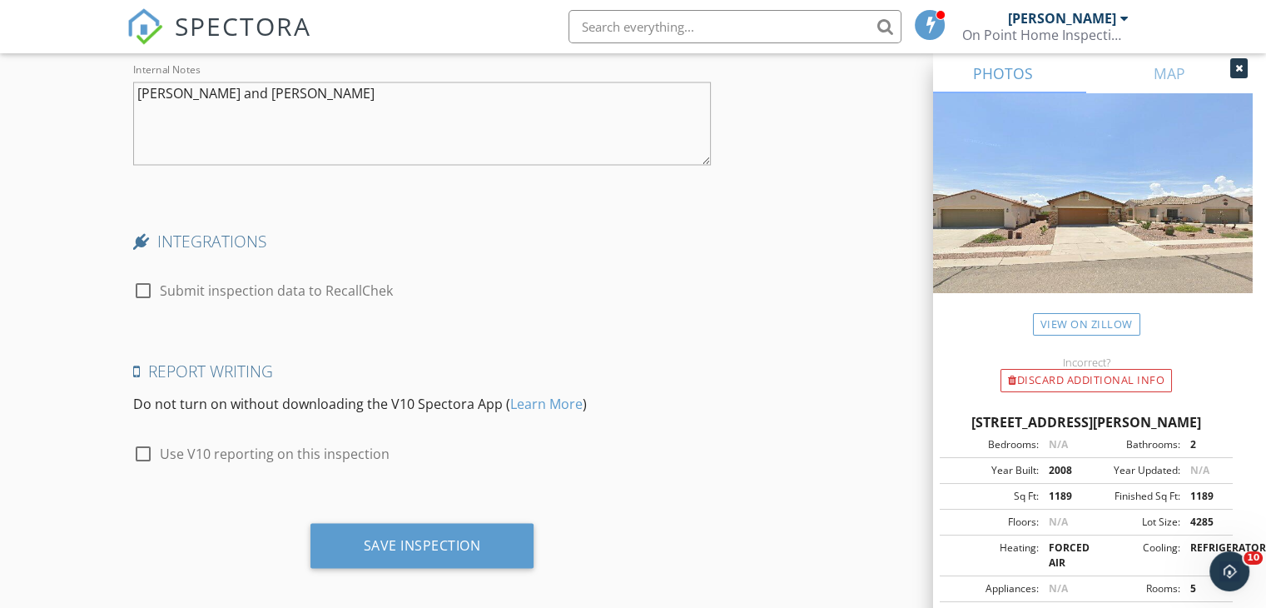
scroll to position [2966, 0]
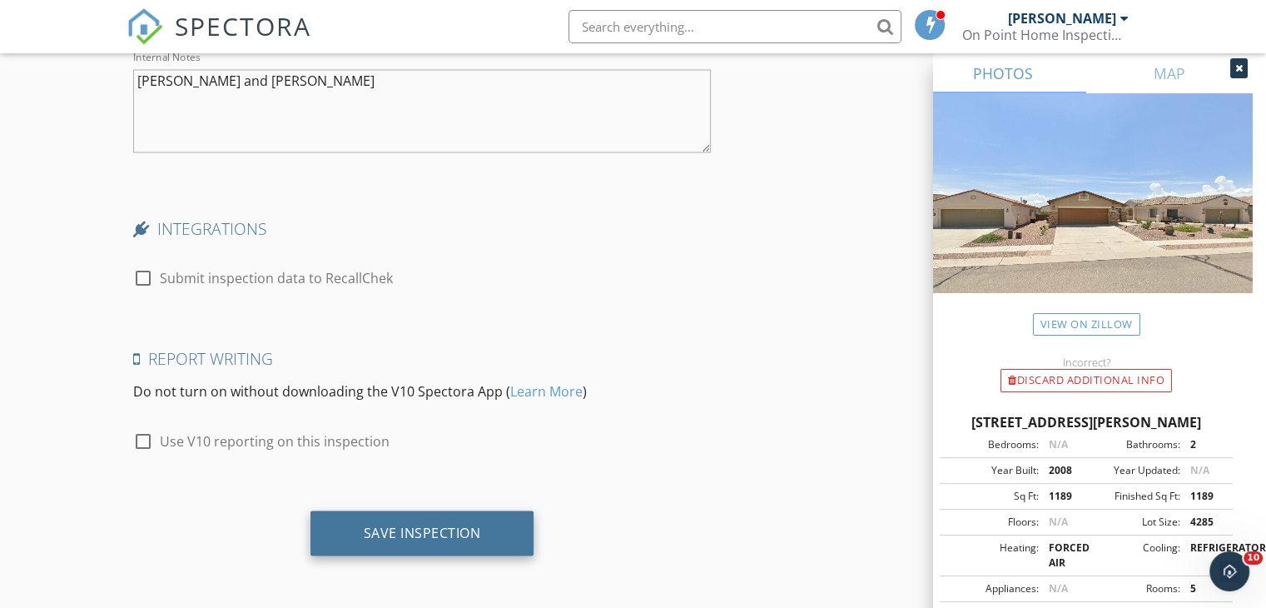
click at [404, 538] on div "Save Inspection" at bounding box center [422, 532] width 117 height 17
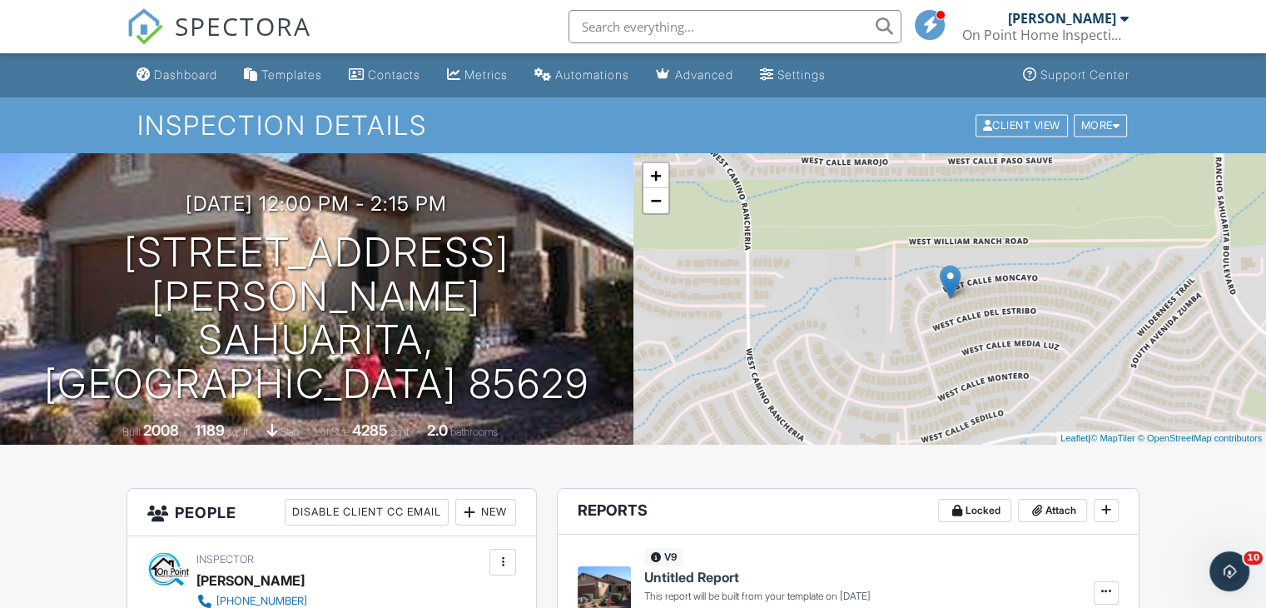
click at [668, 34] on input "text" at bounding box center [734, 26] width 333 height 33
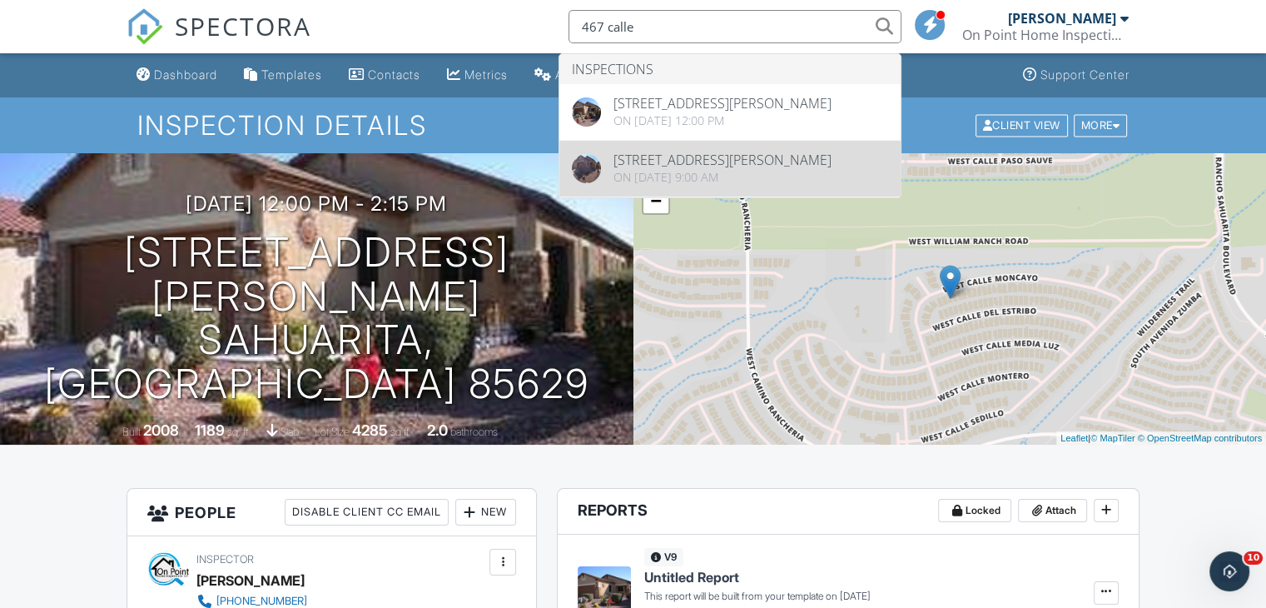
type input "467 calle"
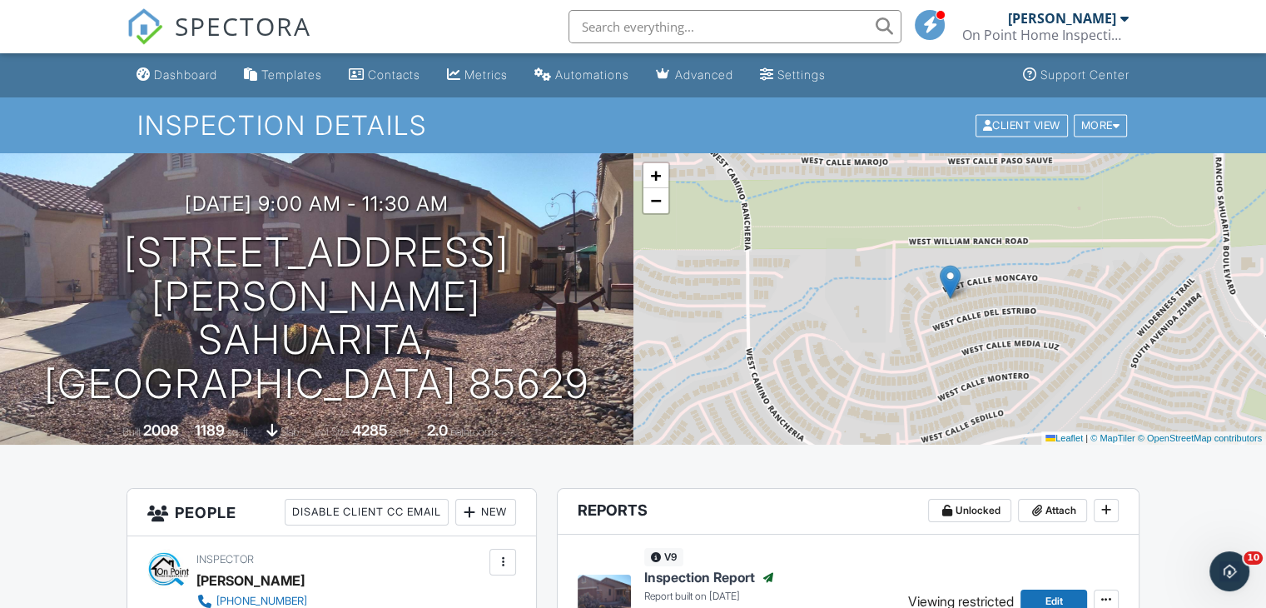
drag, startPoint x: 0, startPoint y: 0, endPoint x: 1278, endPoint y: 121, distance: 1283.3
click at [206, 72] on div "Dashboard" at bounding box center [185, 74] width 63 height 14
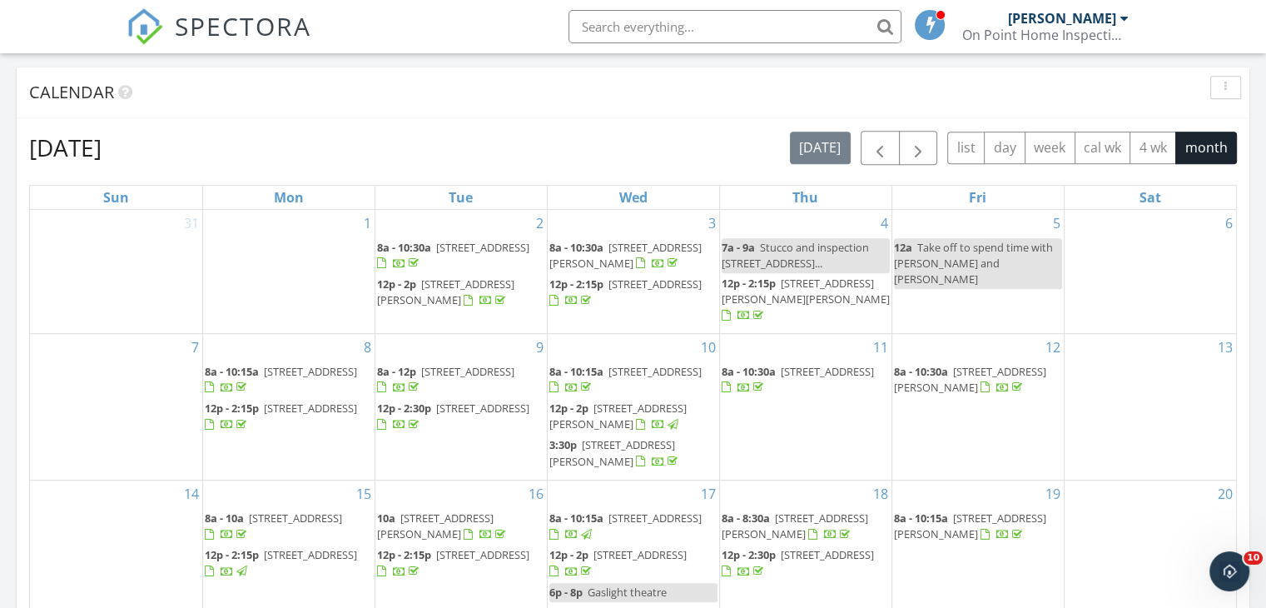
scroll to position [758, 0]
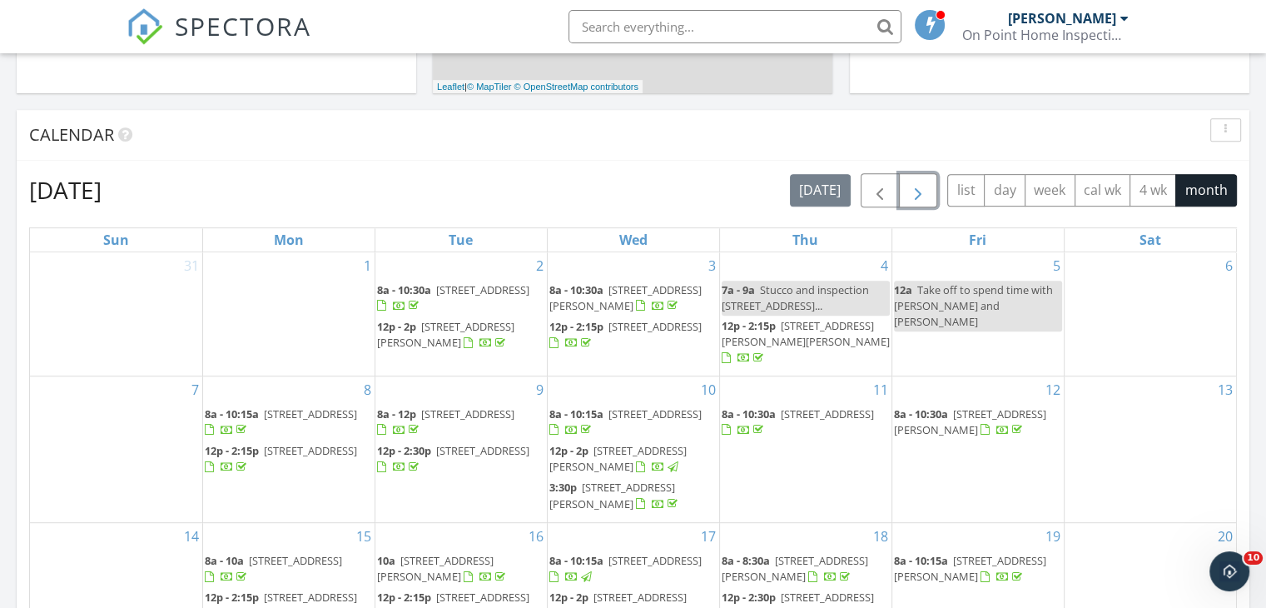
click at [932, 190] on button "button" at bounding box center [918, 190] width 39 height 34
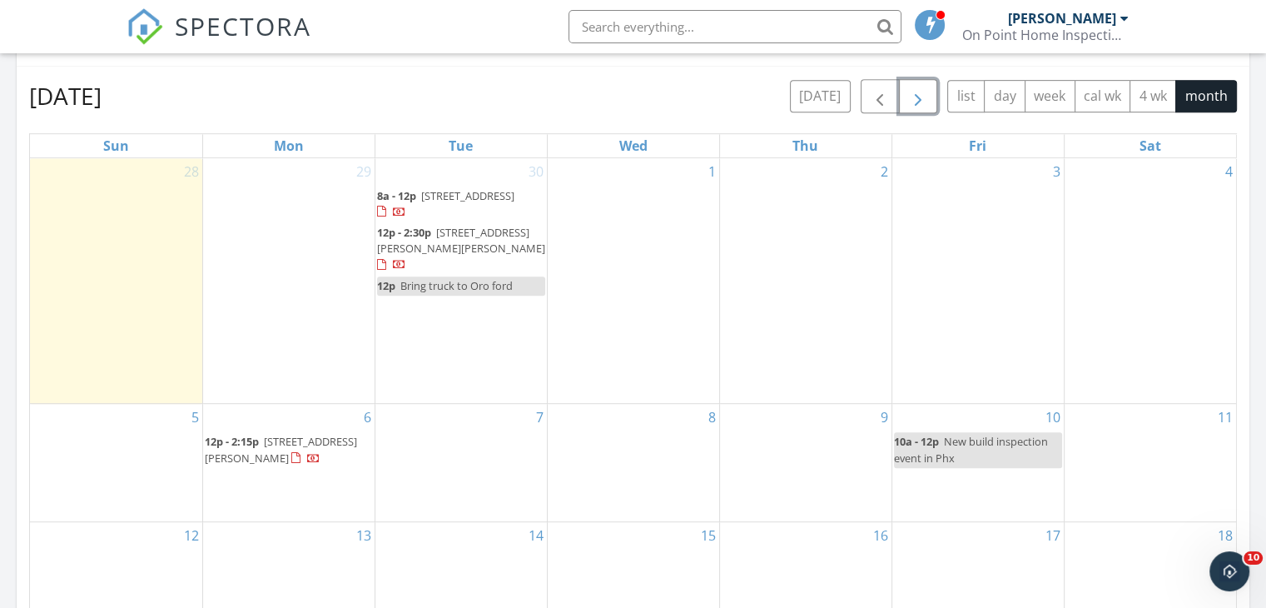
scroll to position [872, 0]
